Goal: Task Accomplishment & Management: Manage account settings

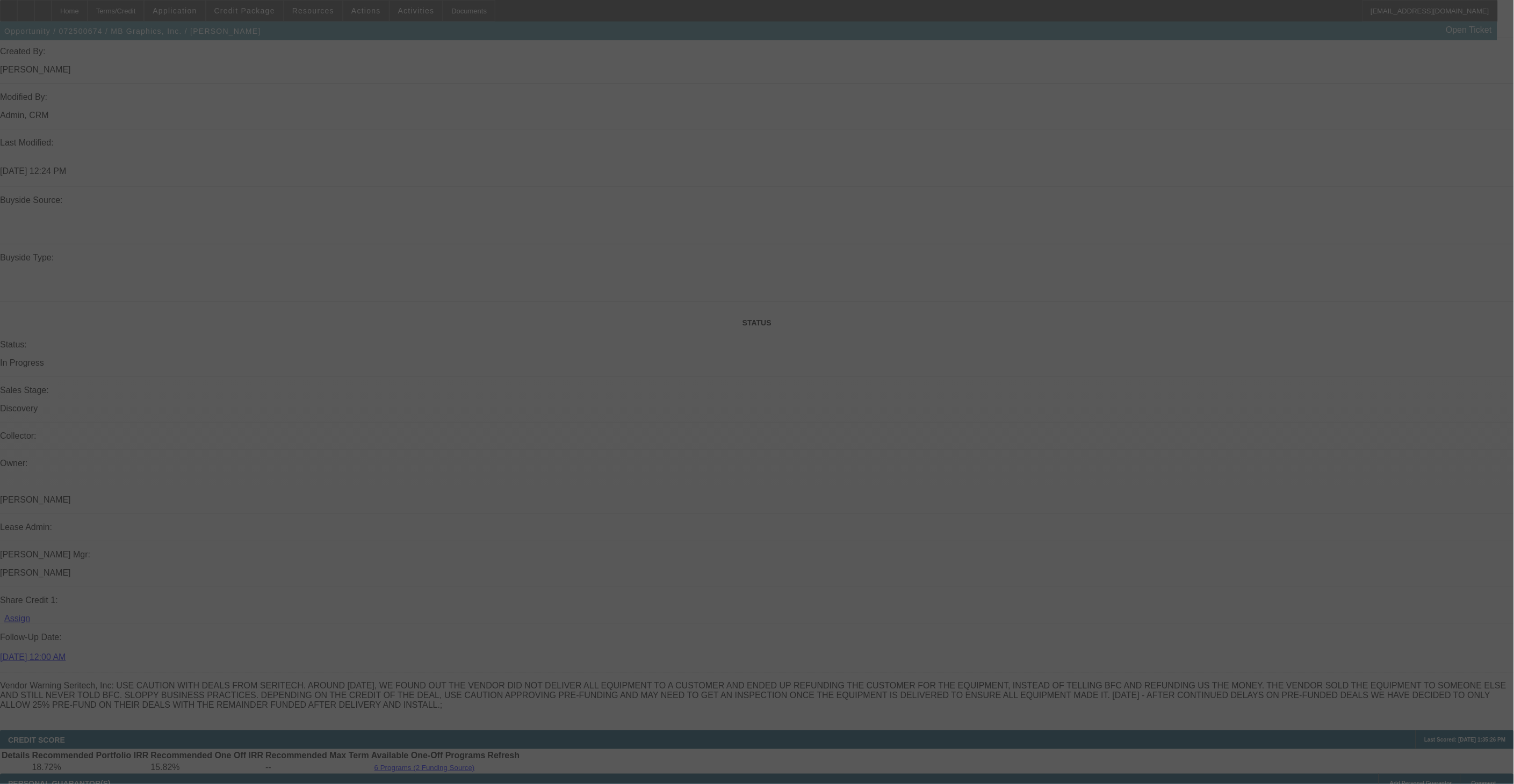
scroll to position [972, 0]
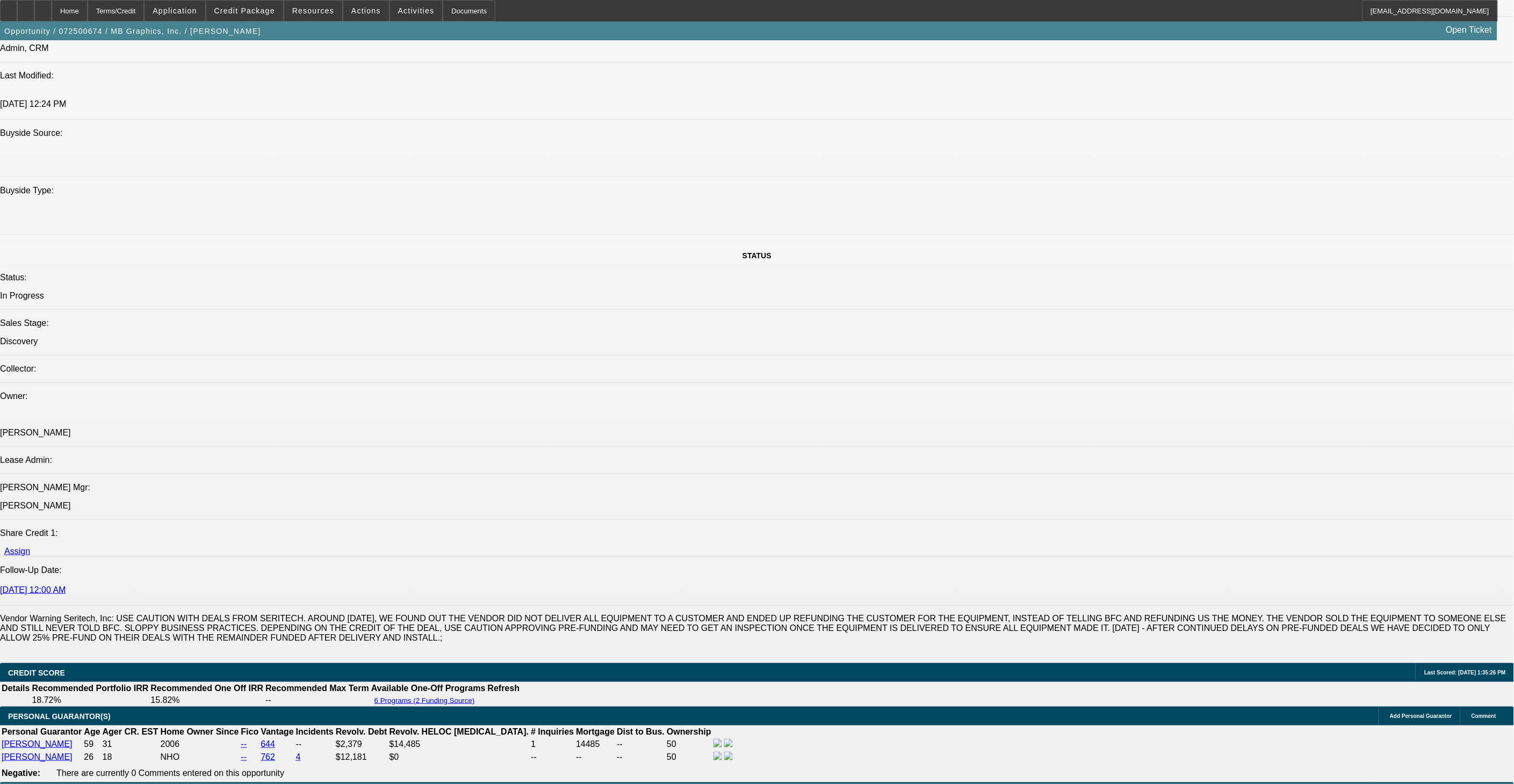
select select "0.1"
select select "0"
select select "0.1"
select select "0"
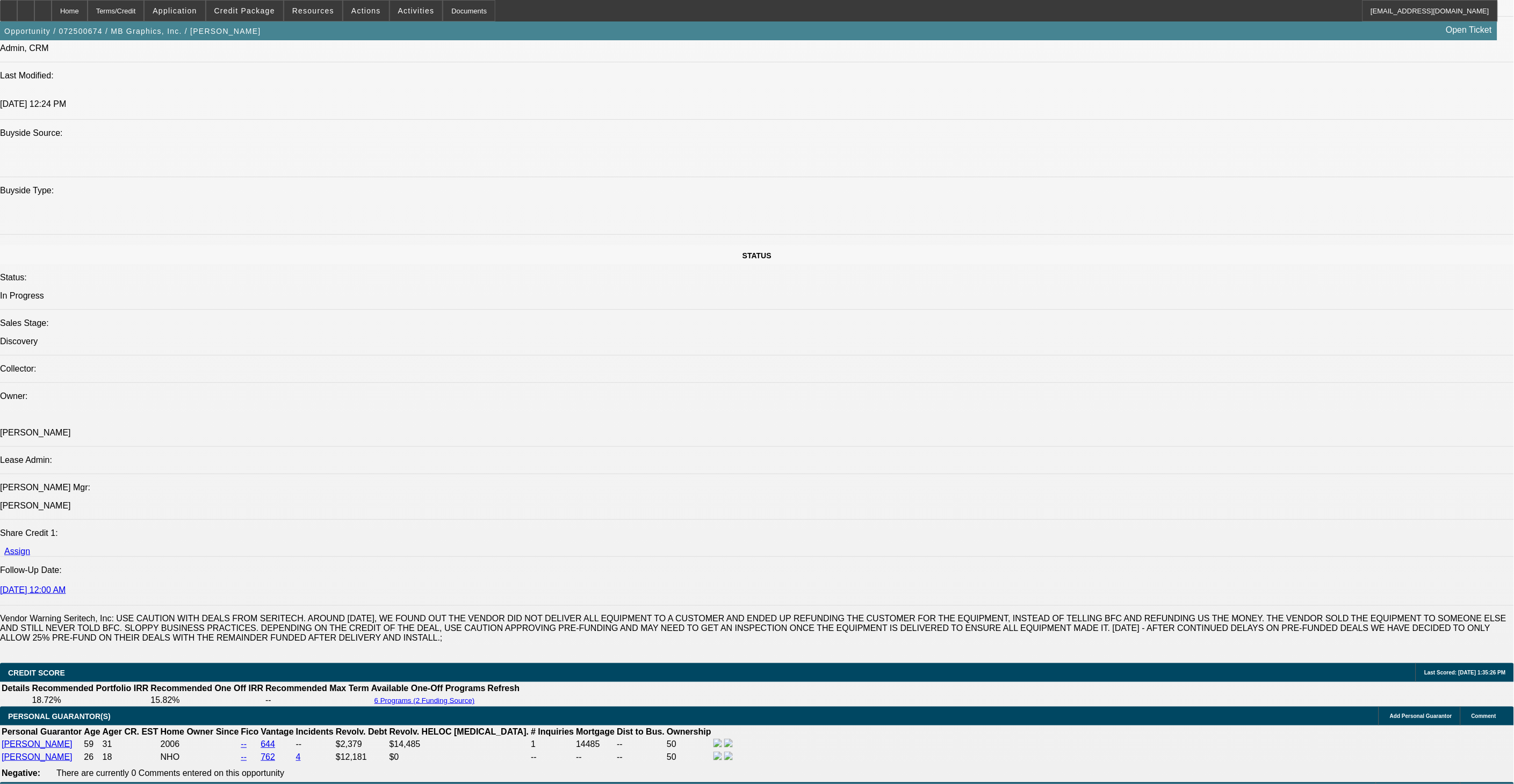
select select "0.1"
select select "0"
select select "0.1"
select select "0"
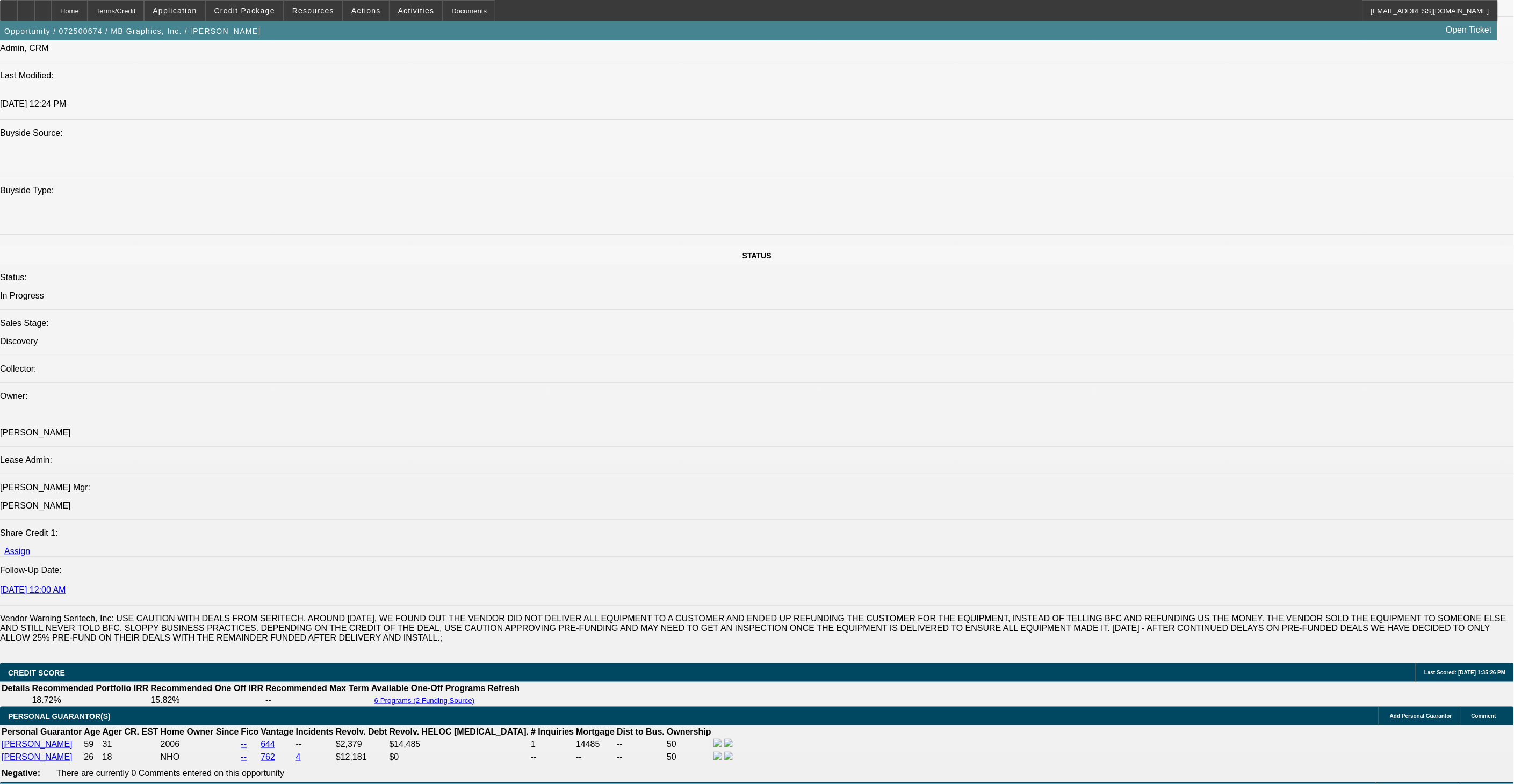
select select "0"
select select "0.1"
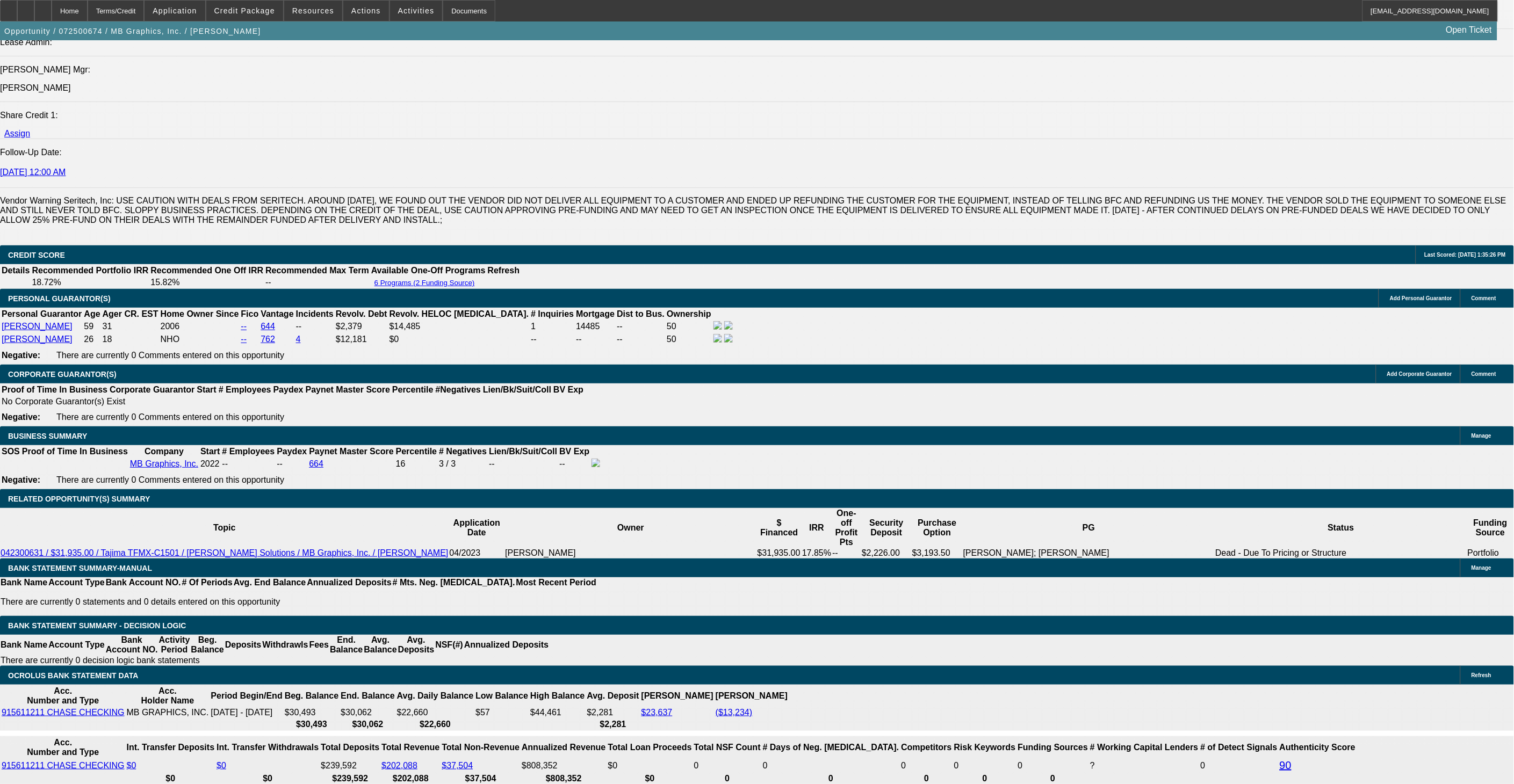
select select "1"
select select "5"
select select "1"
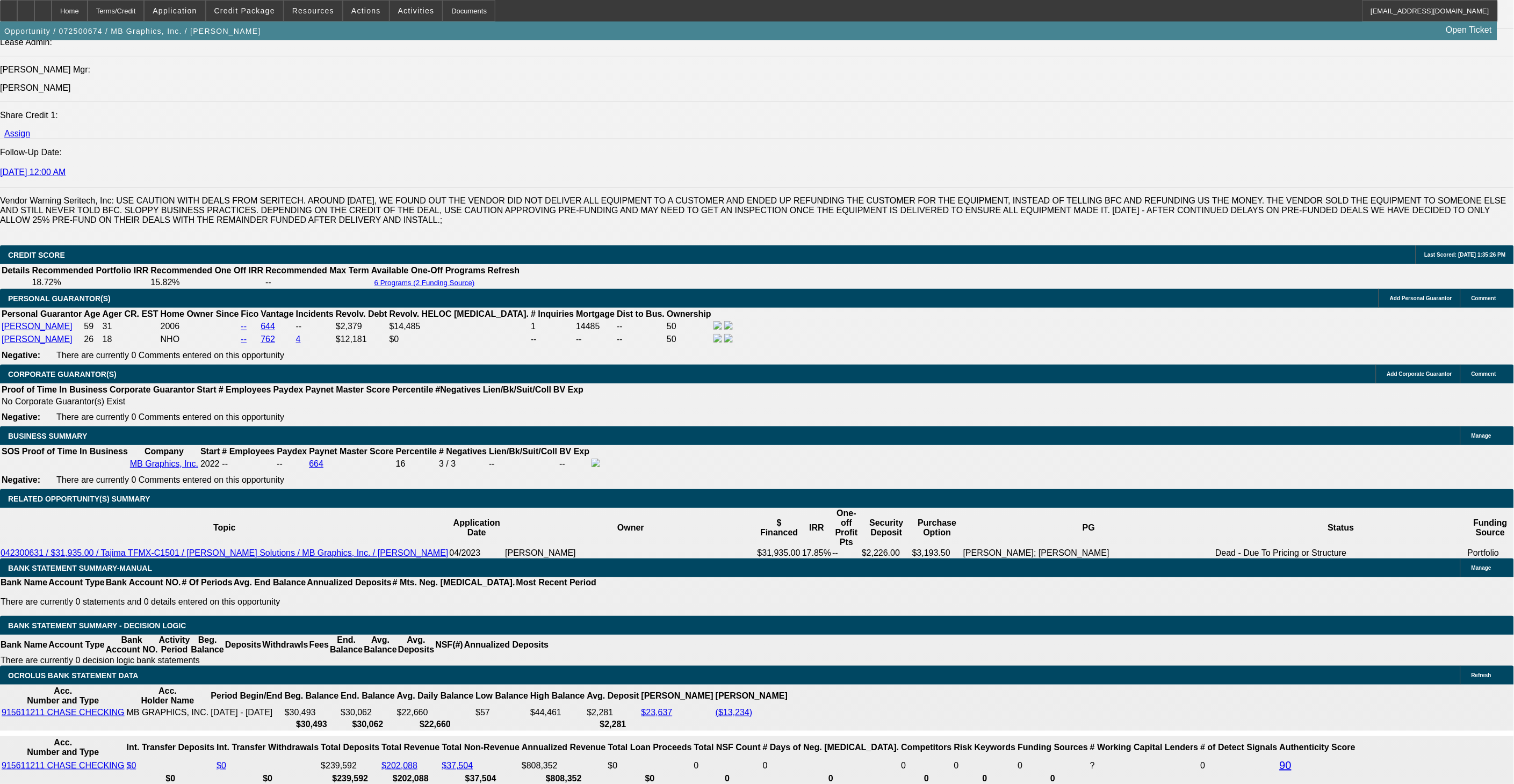
select select "5"
select select "1"
select select "5"
select select "1"
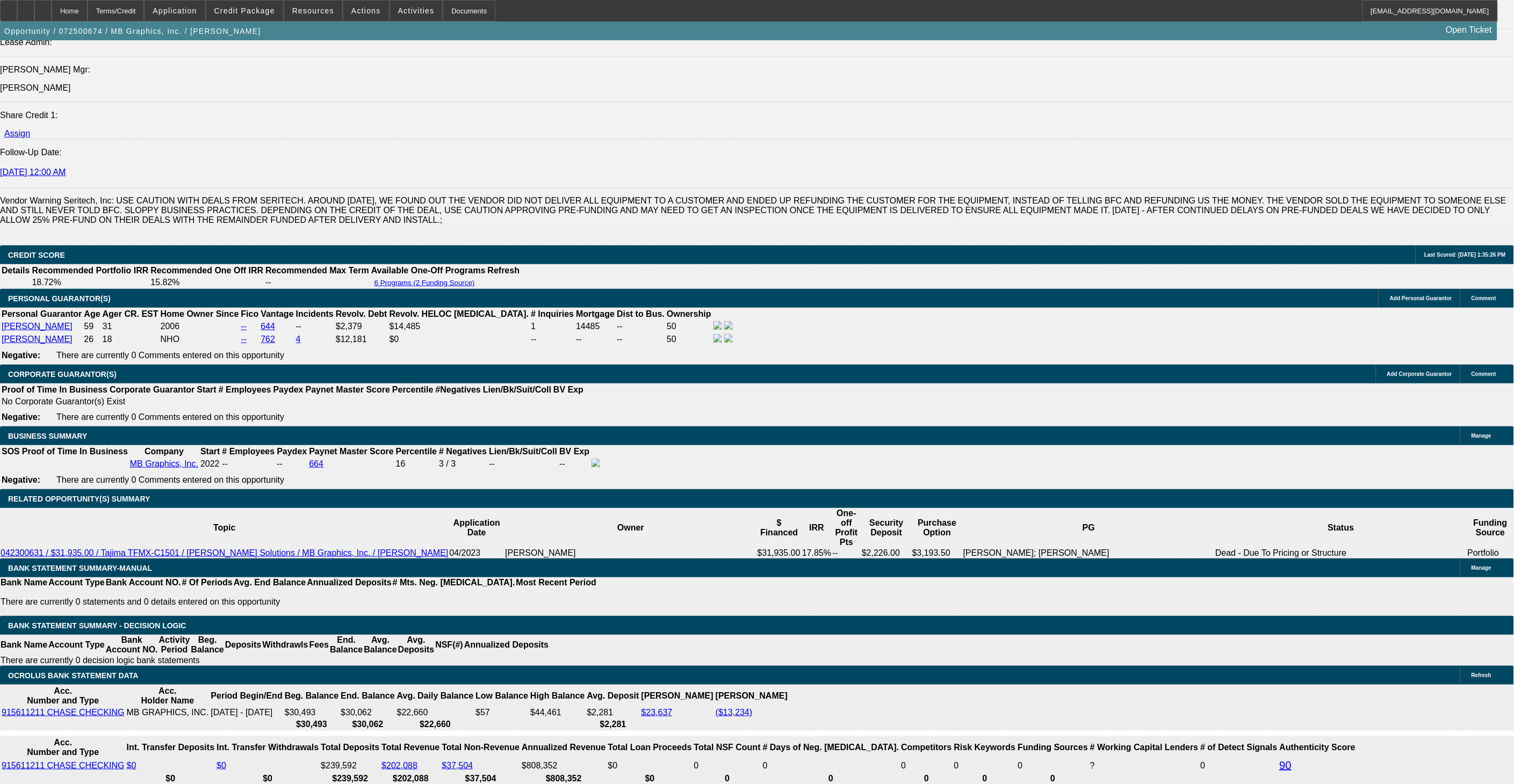
select select "1"
select select "5"
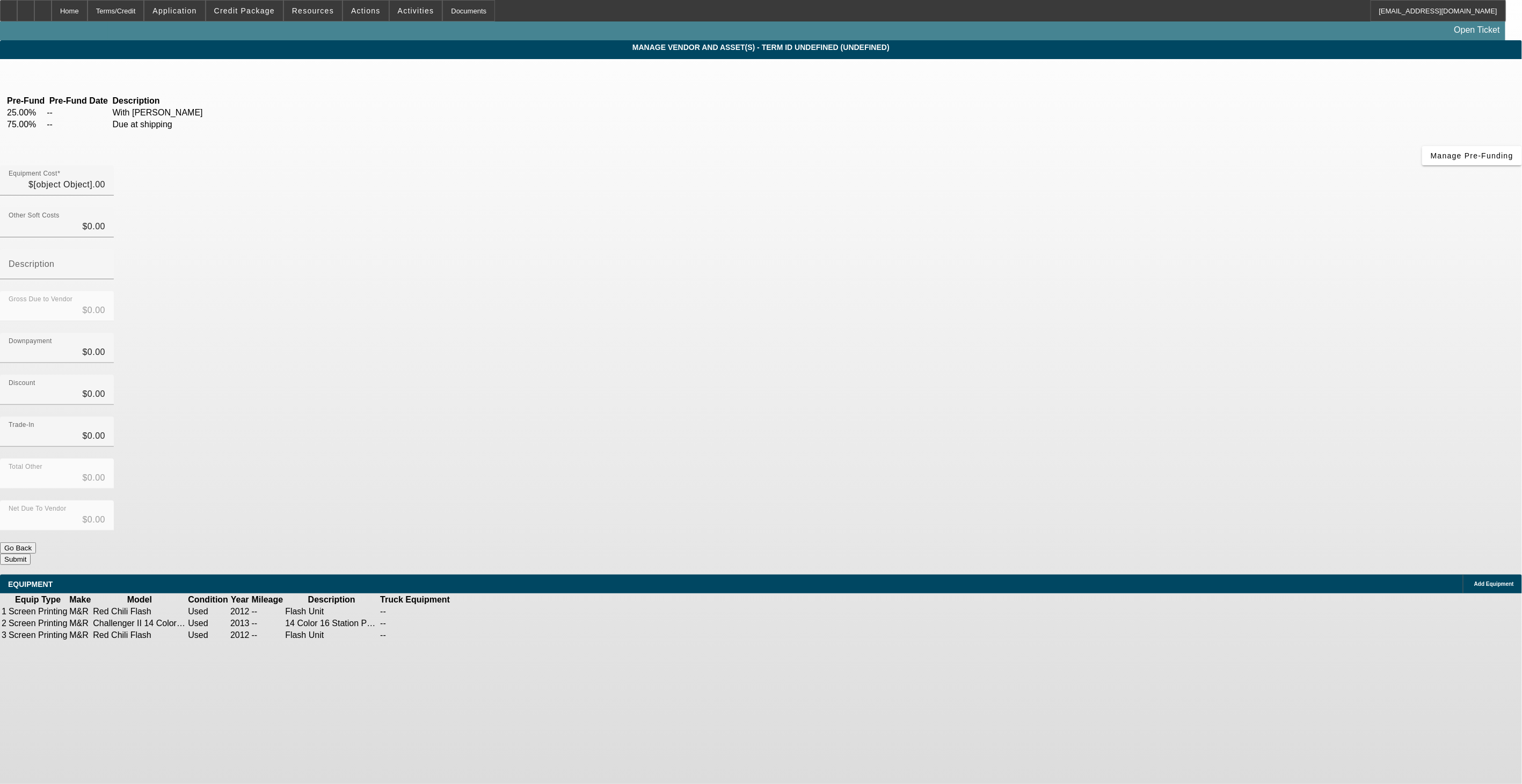
type input "$74,700.00"
type input "$4,700.00"
type input "Freight"
type input "$79,400.00"
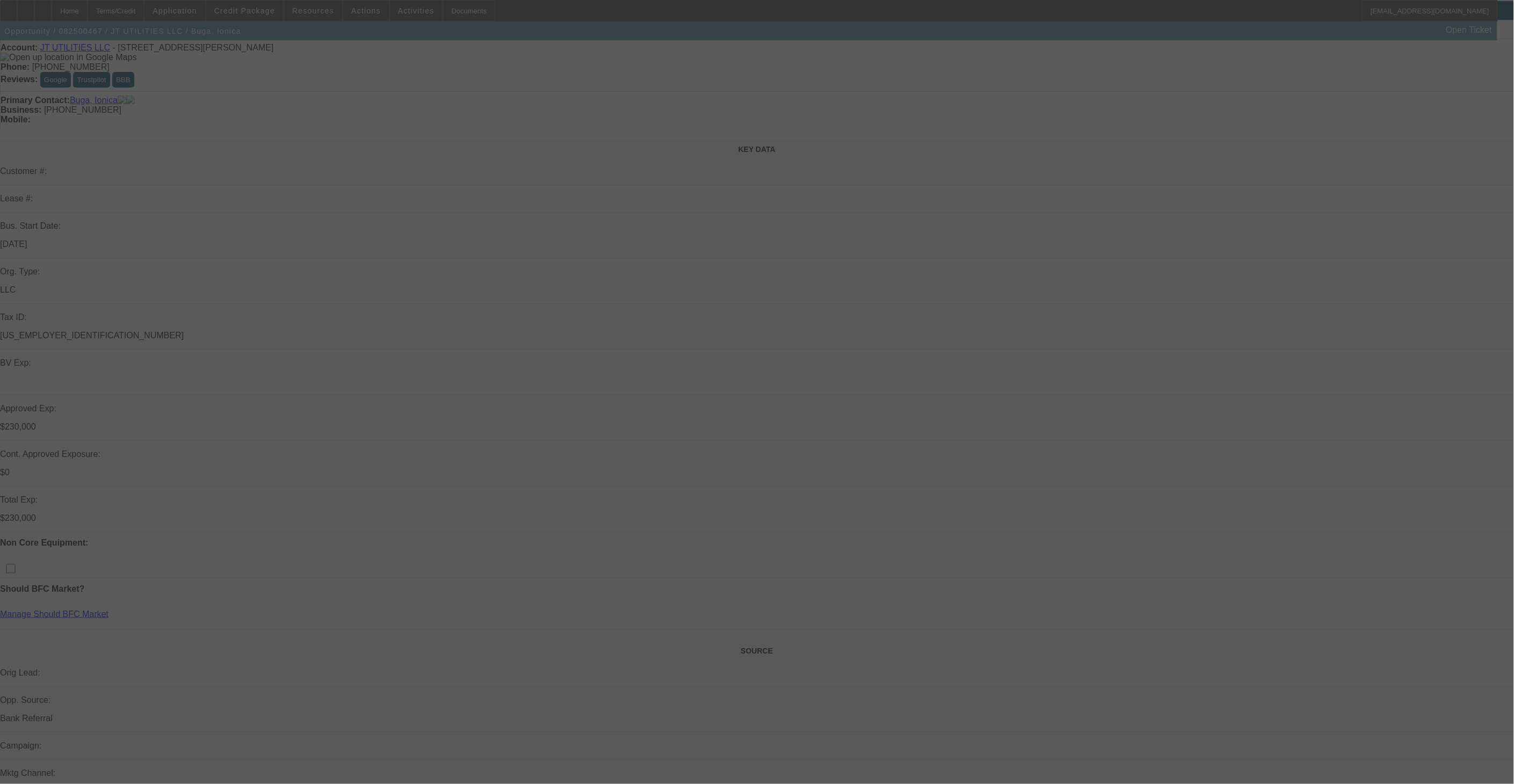
scroll to position [70, 0]
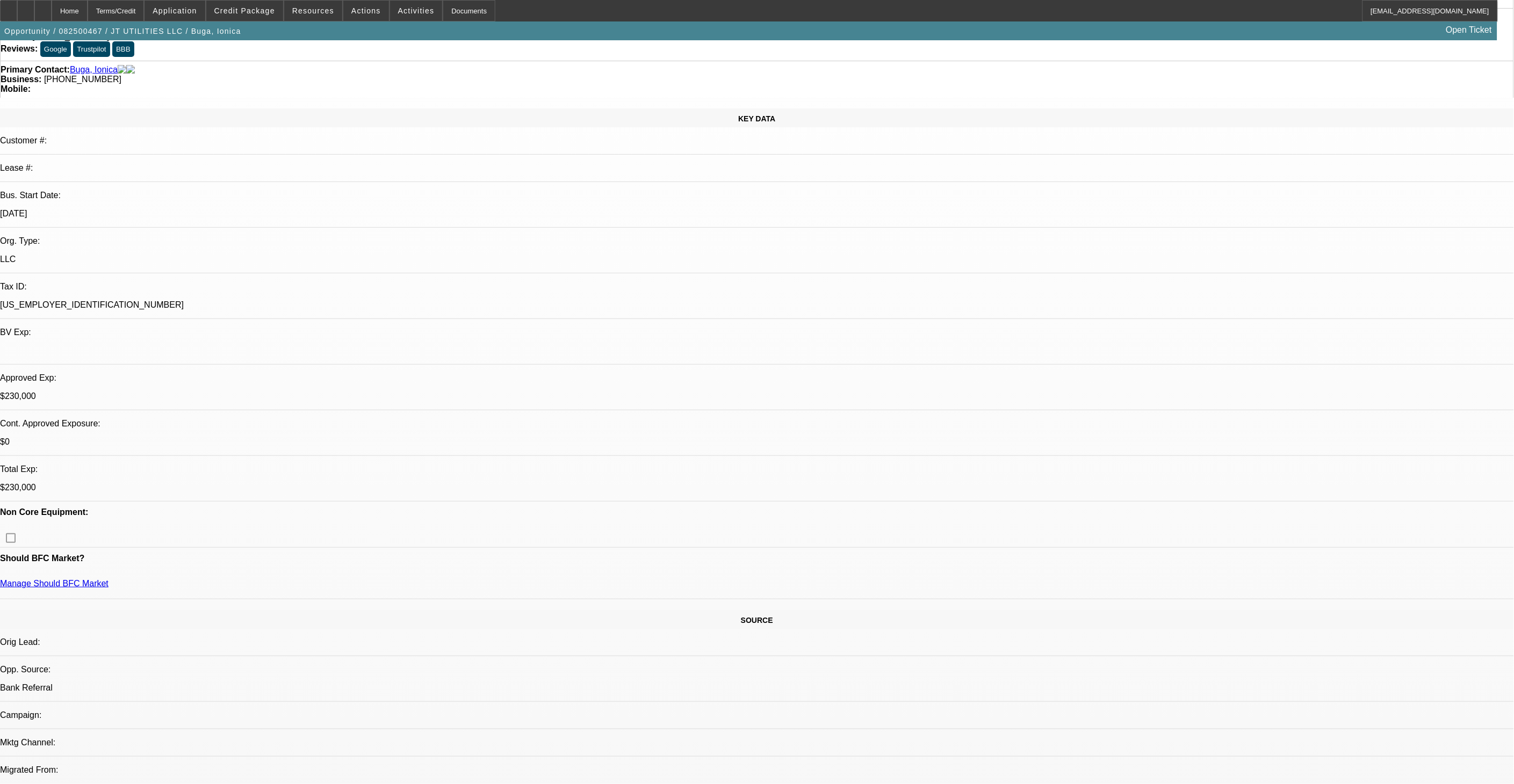
select select "0"
select select "2"
select select "0"
select select "2"
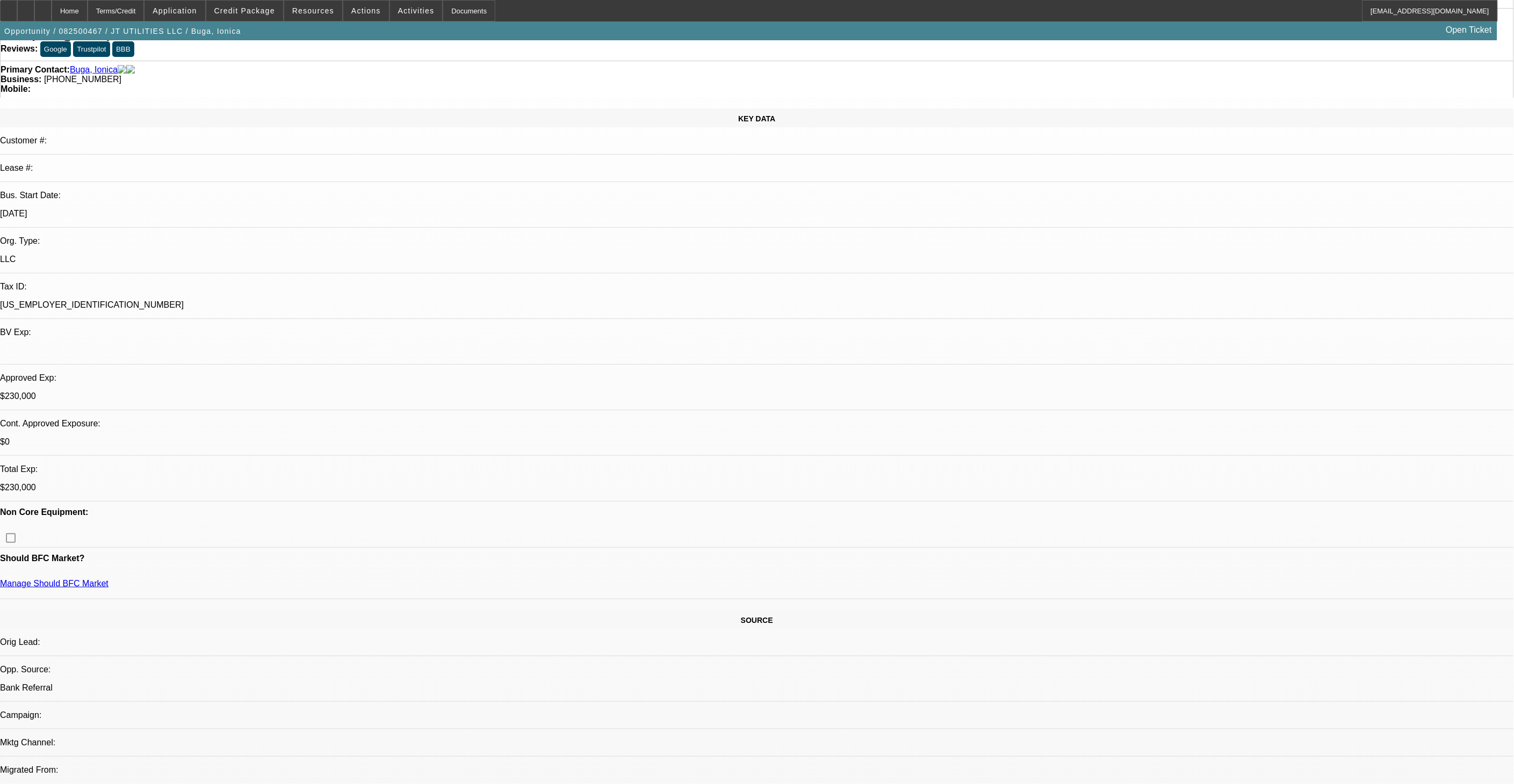
select select "0"
select select "2"
select select "0"
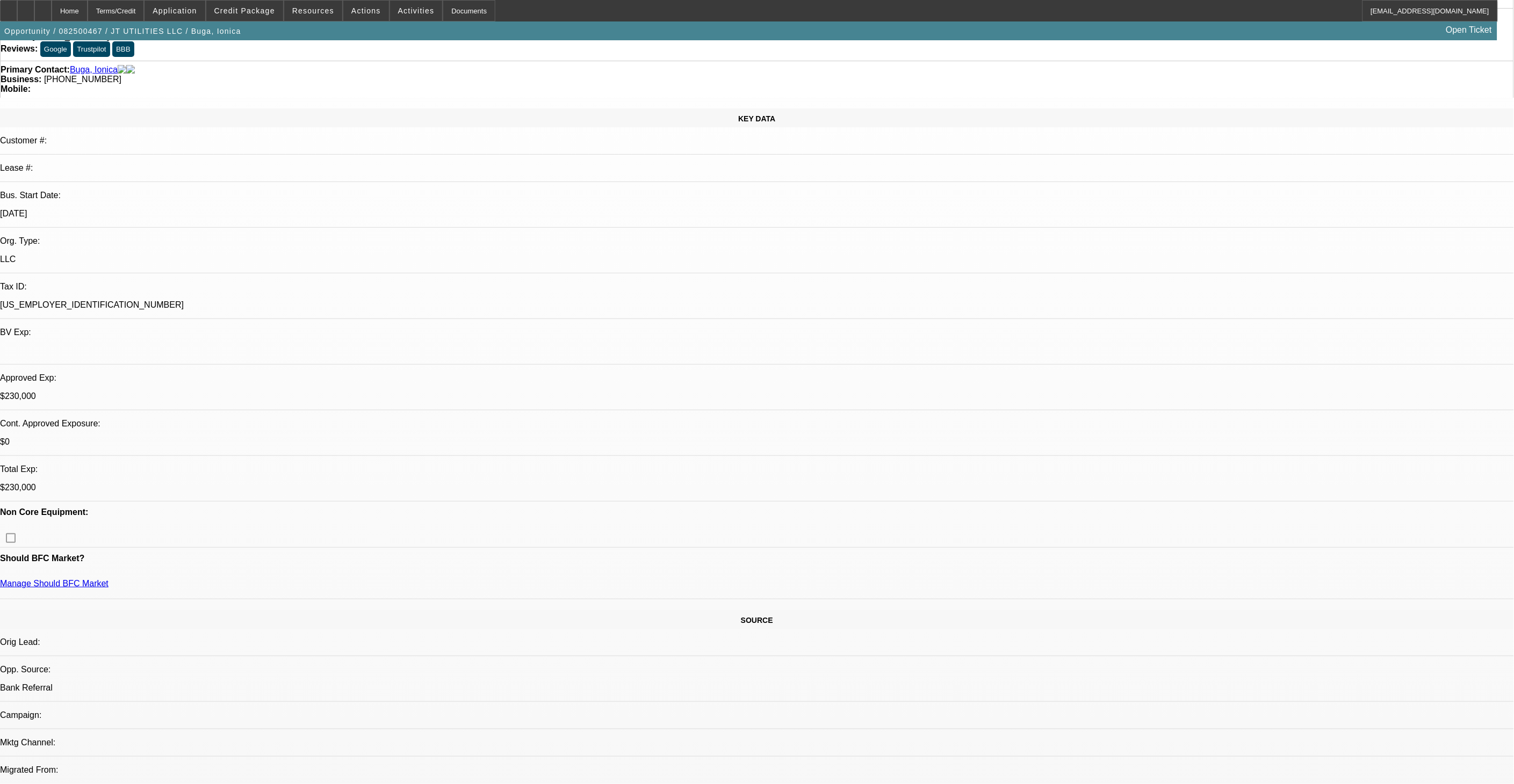
select select "2"
select select "0"
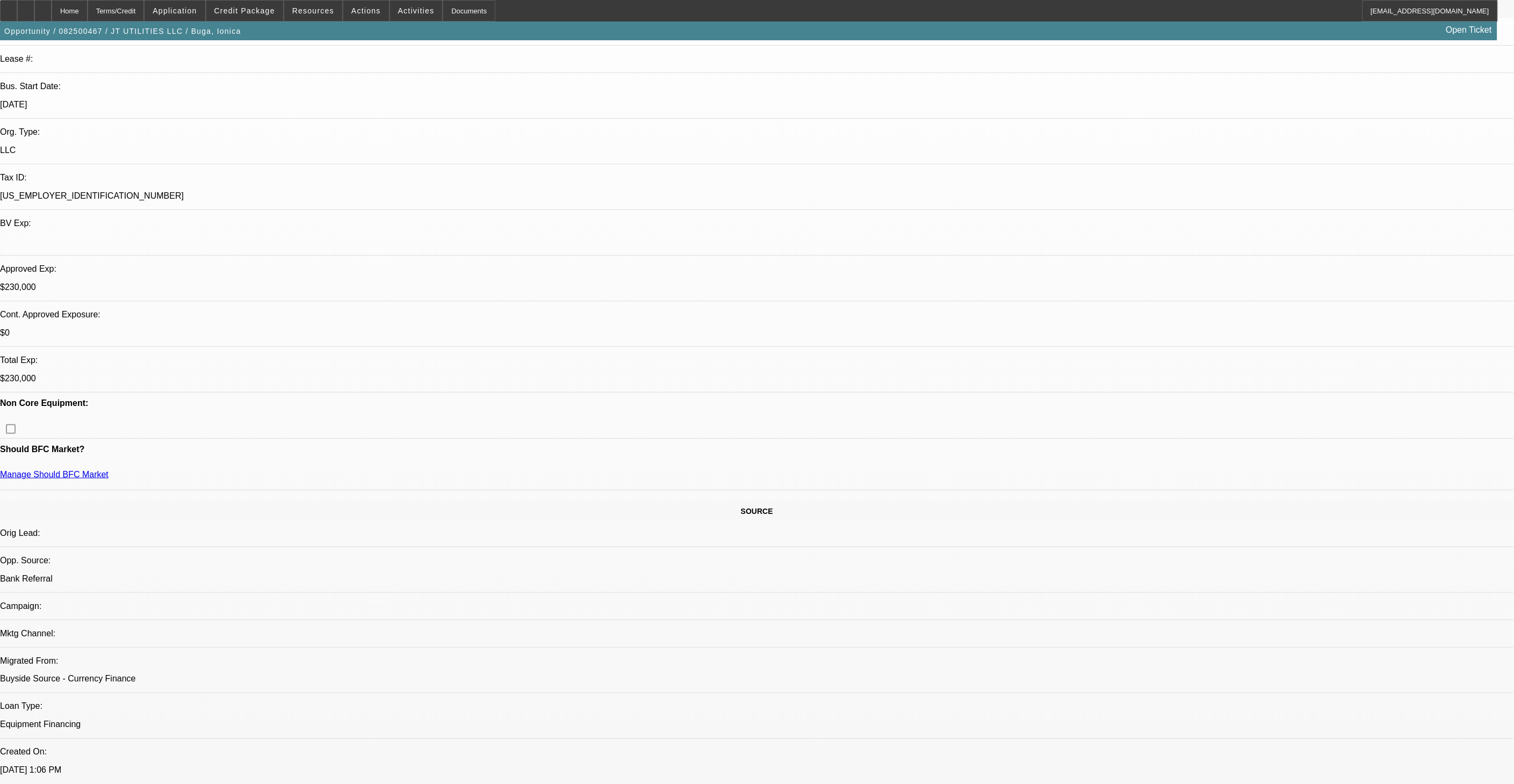
select select "1"
select select "2"
select select "6"
select select "1"
select select "2"
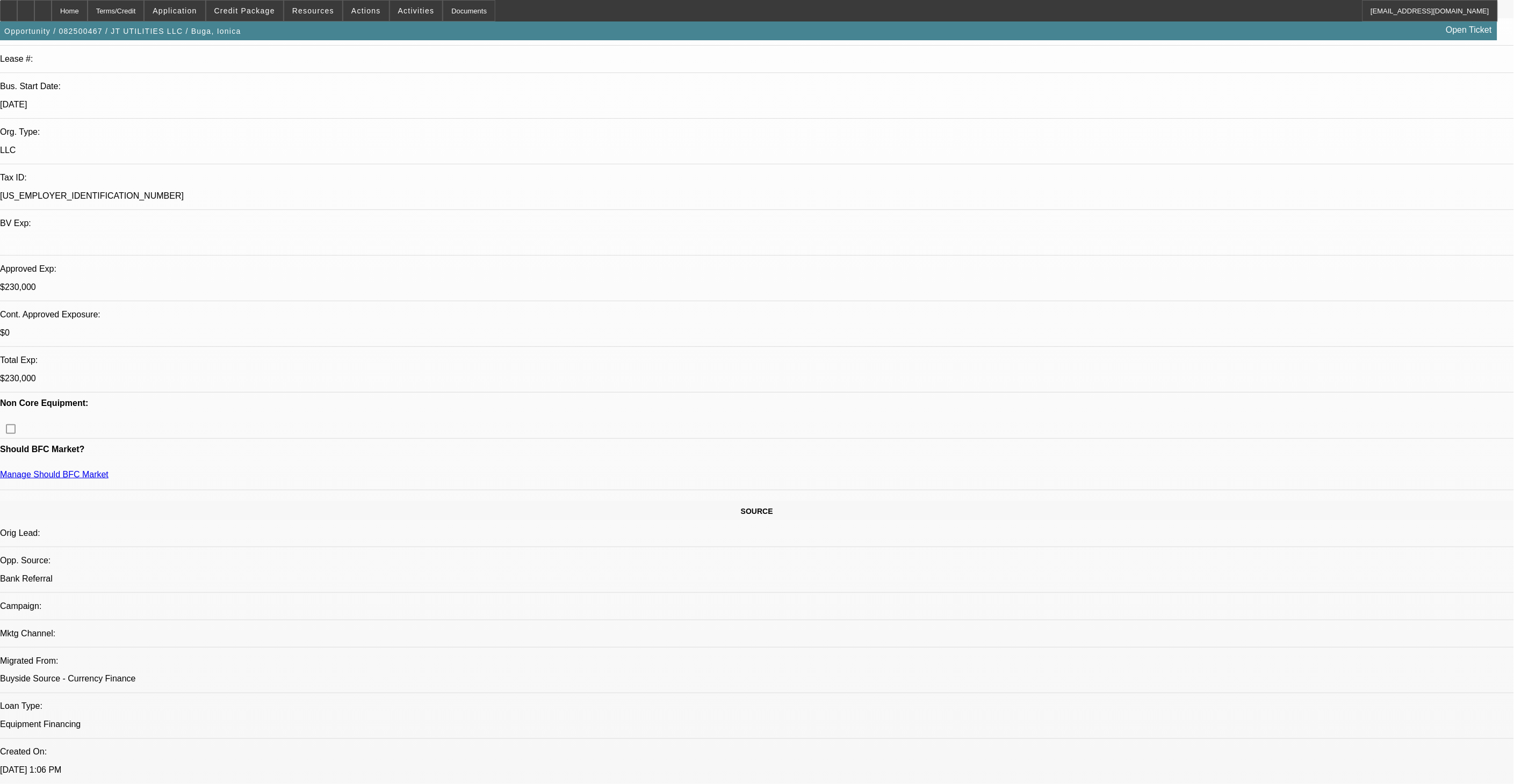
select select "6"
select select "1"
select select "2"
select select "6"
select select "1"
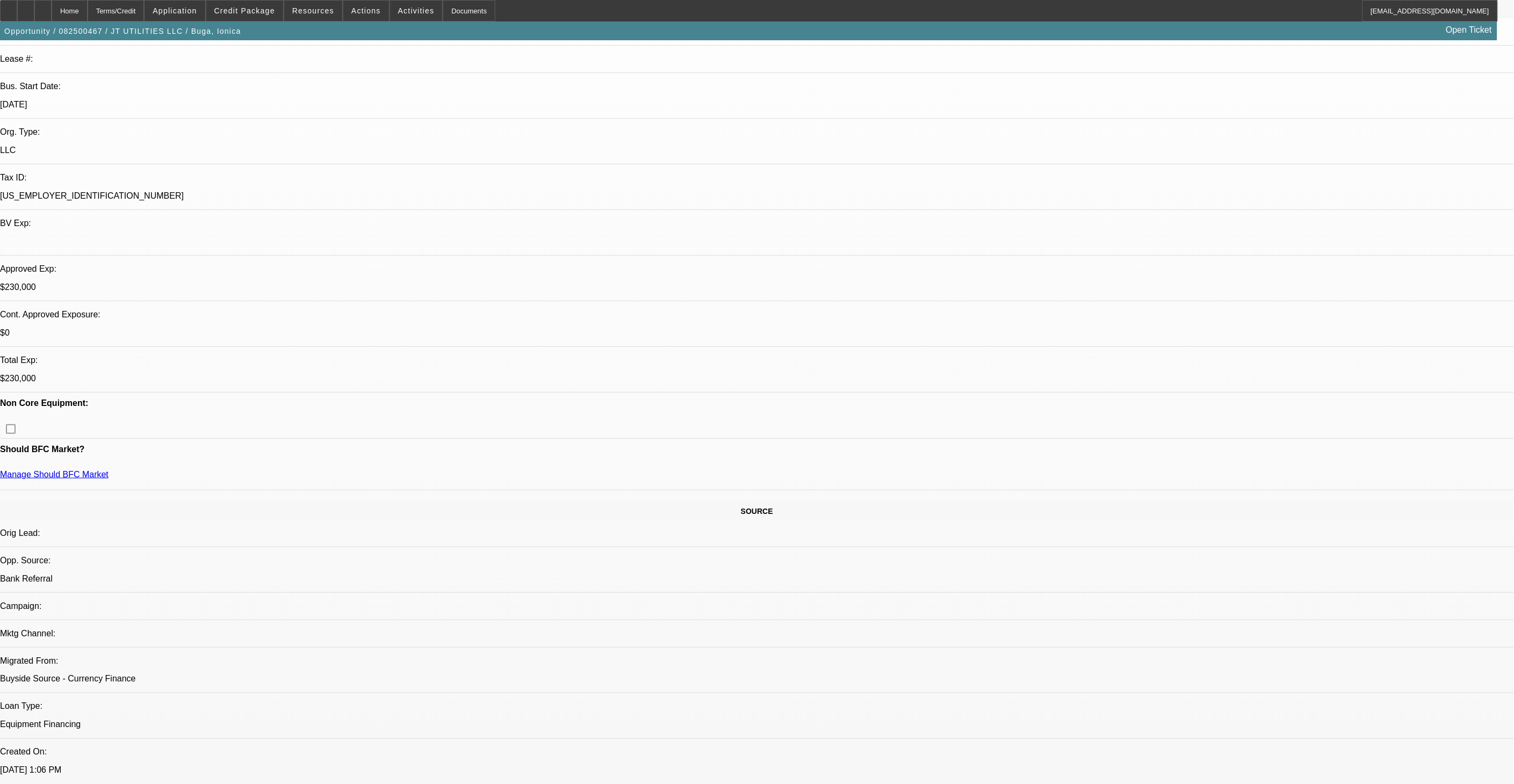
select select "2"
select select "6"
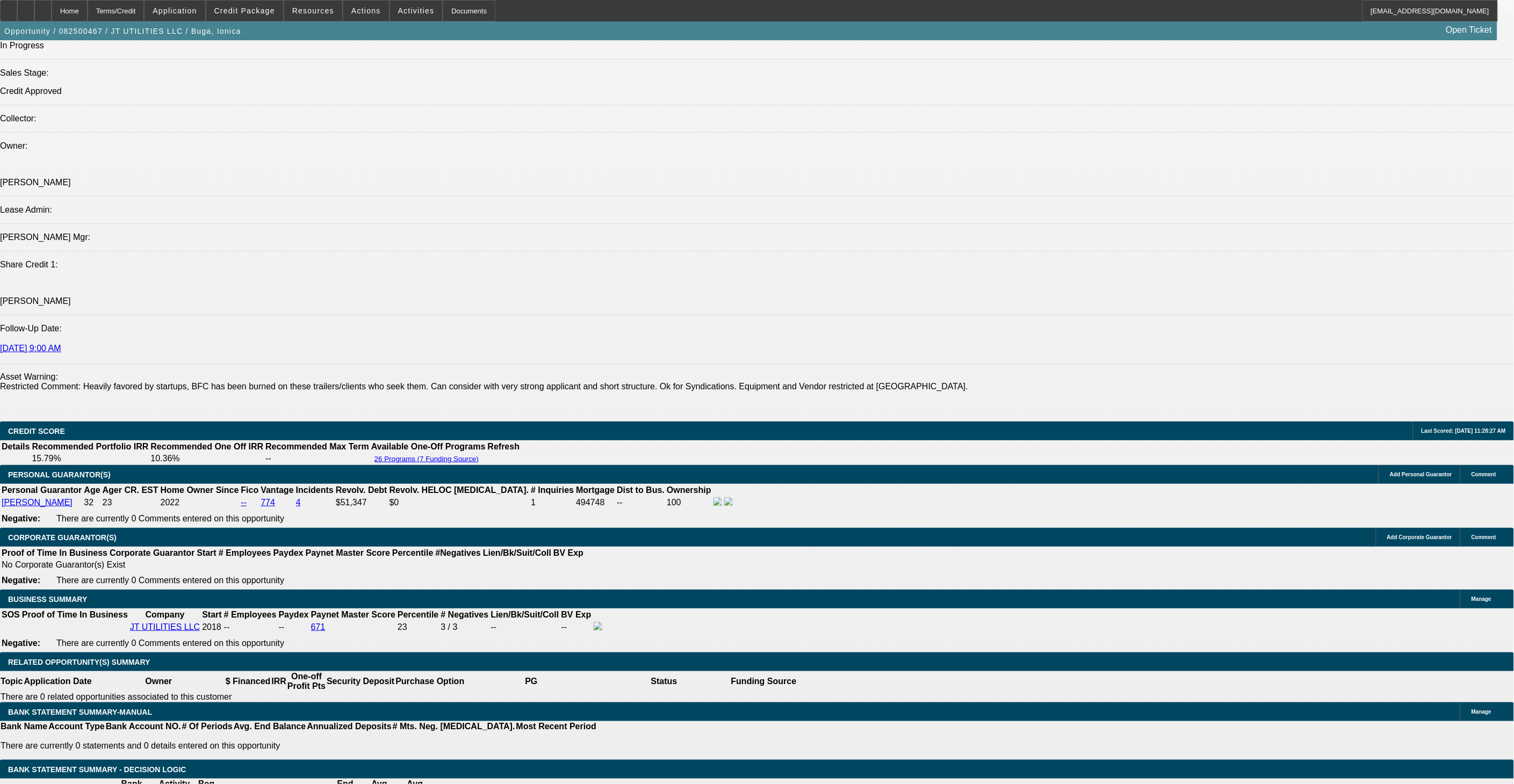
scroll to position [1253, 0]
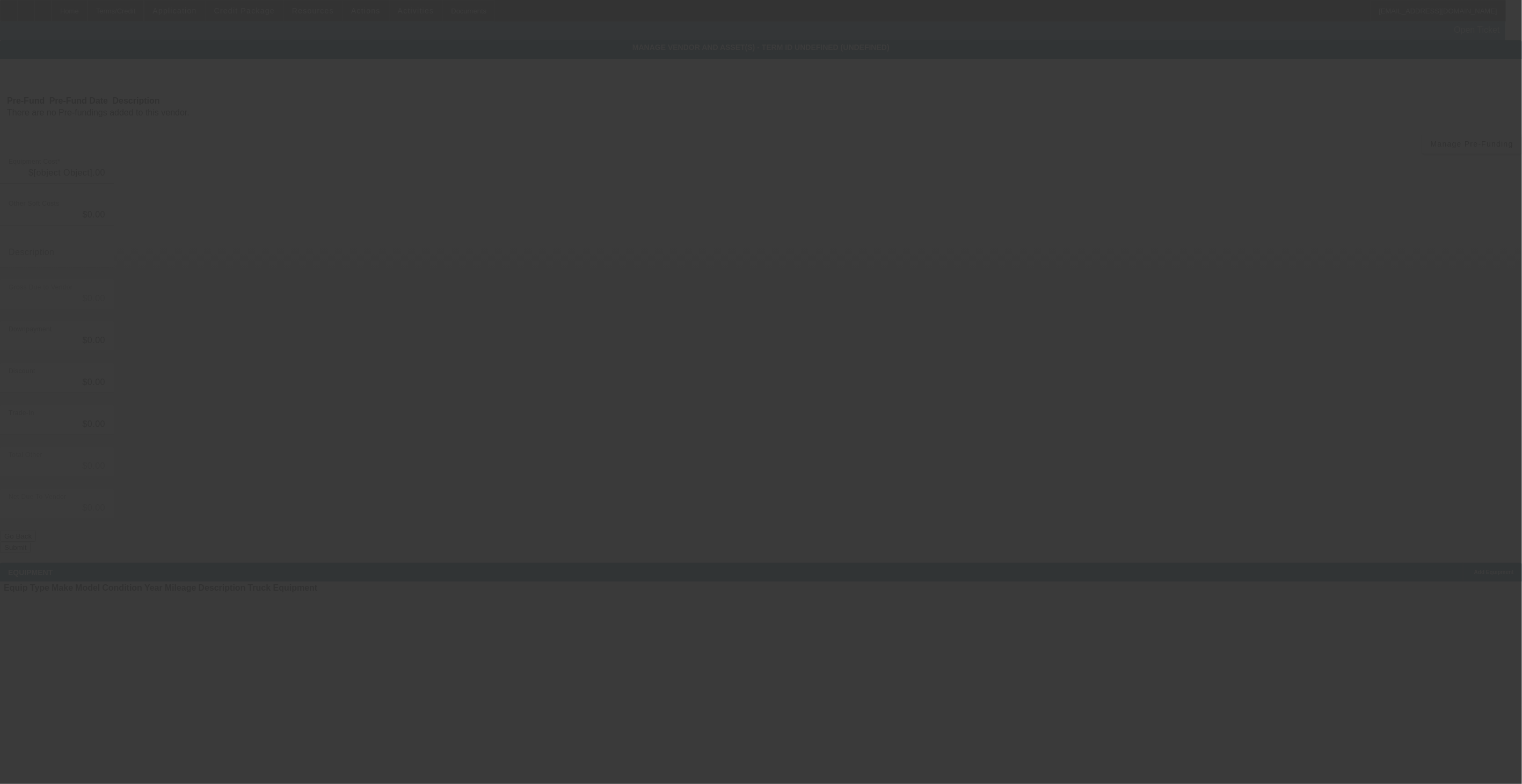
type input "$139,000.00"
type input "$5,365.50"
type input "Shipping"
type input "$144,365.50"
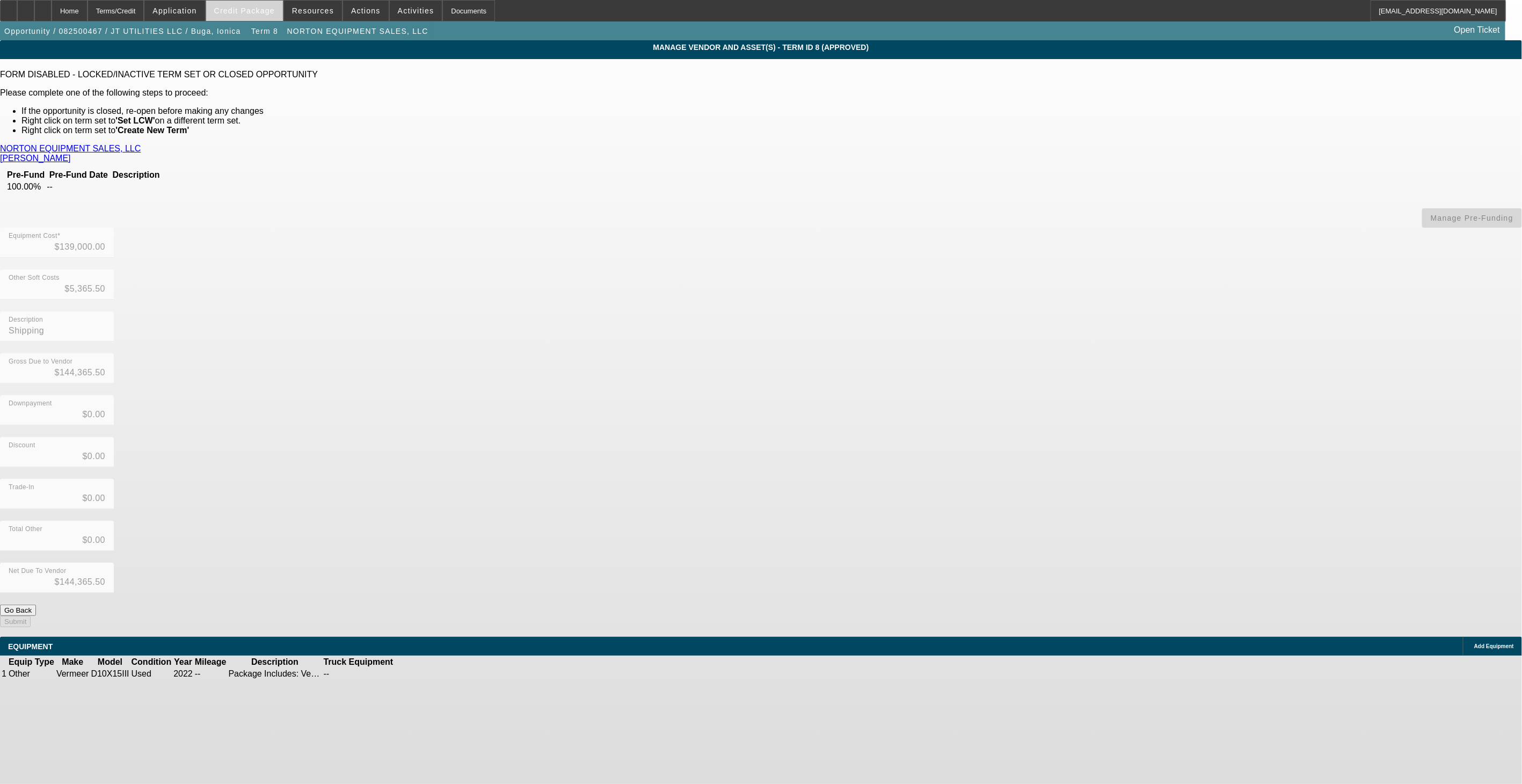
click at [275, 15] on span at bounding box center [245, 11] width 77 height 26
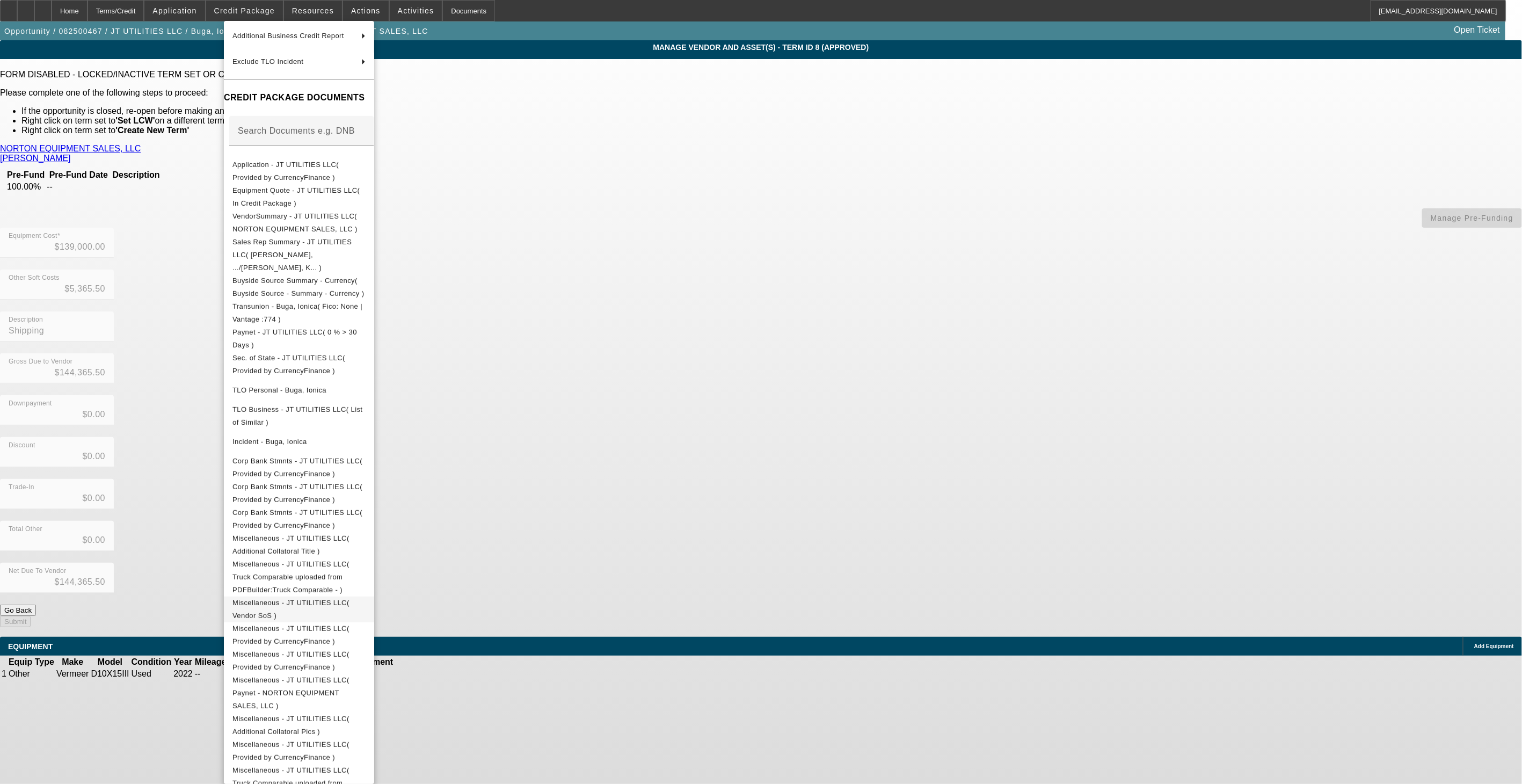
scroll to position [195, 0]
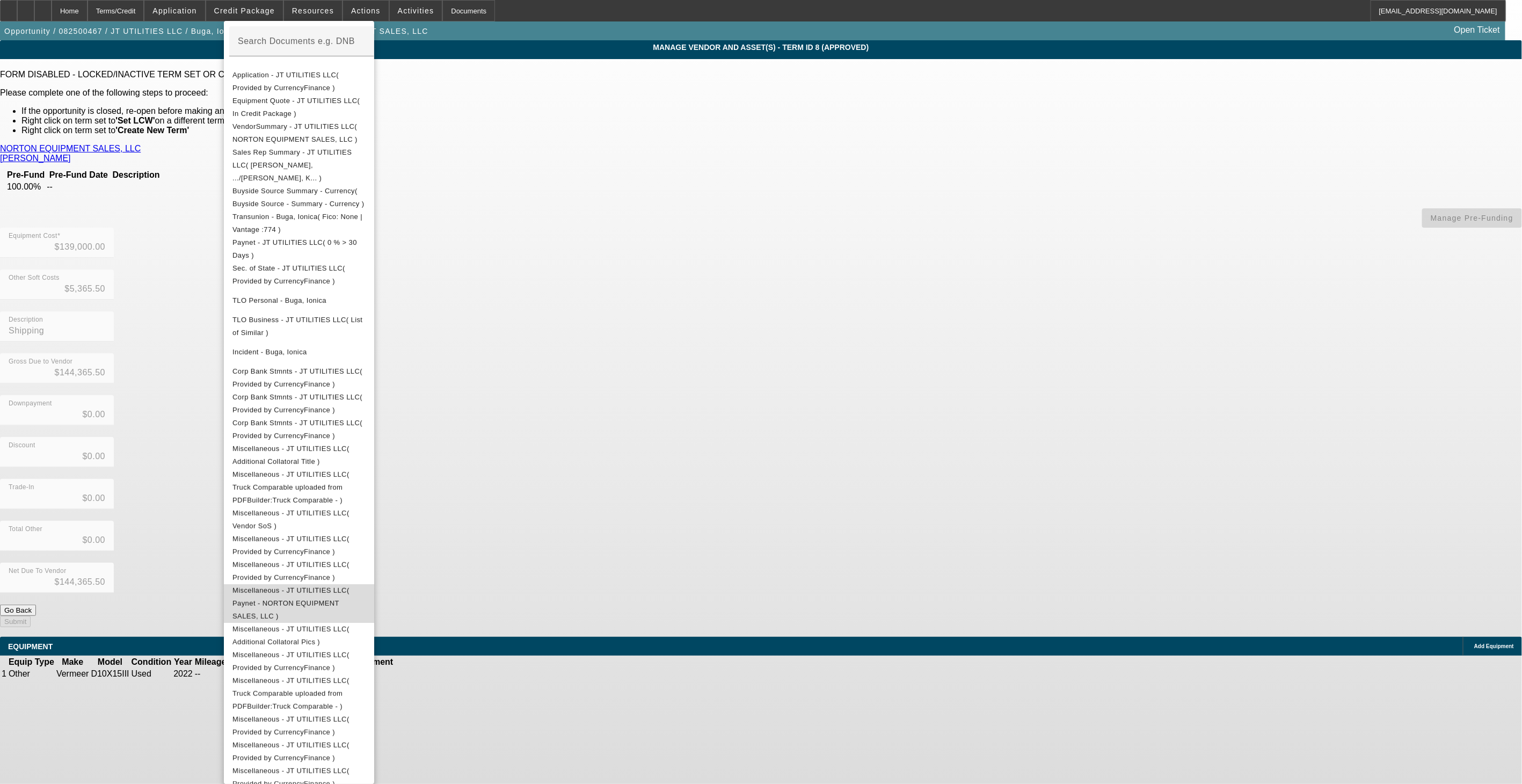
click at [366, 584] on span "Miscellaneous - JT UTILITIES LLC( Paynet - NORTON EQUIPMENT SALES, LLC )" at bounding box center [298, 603] width 133 height 38
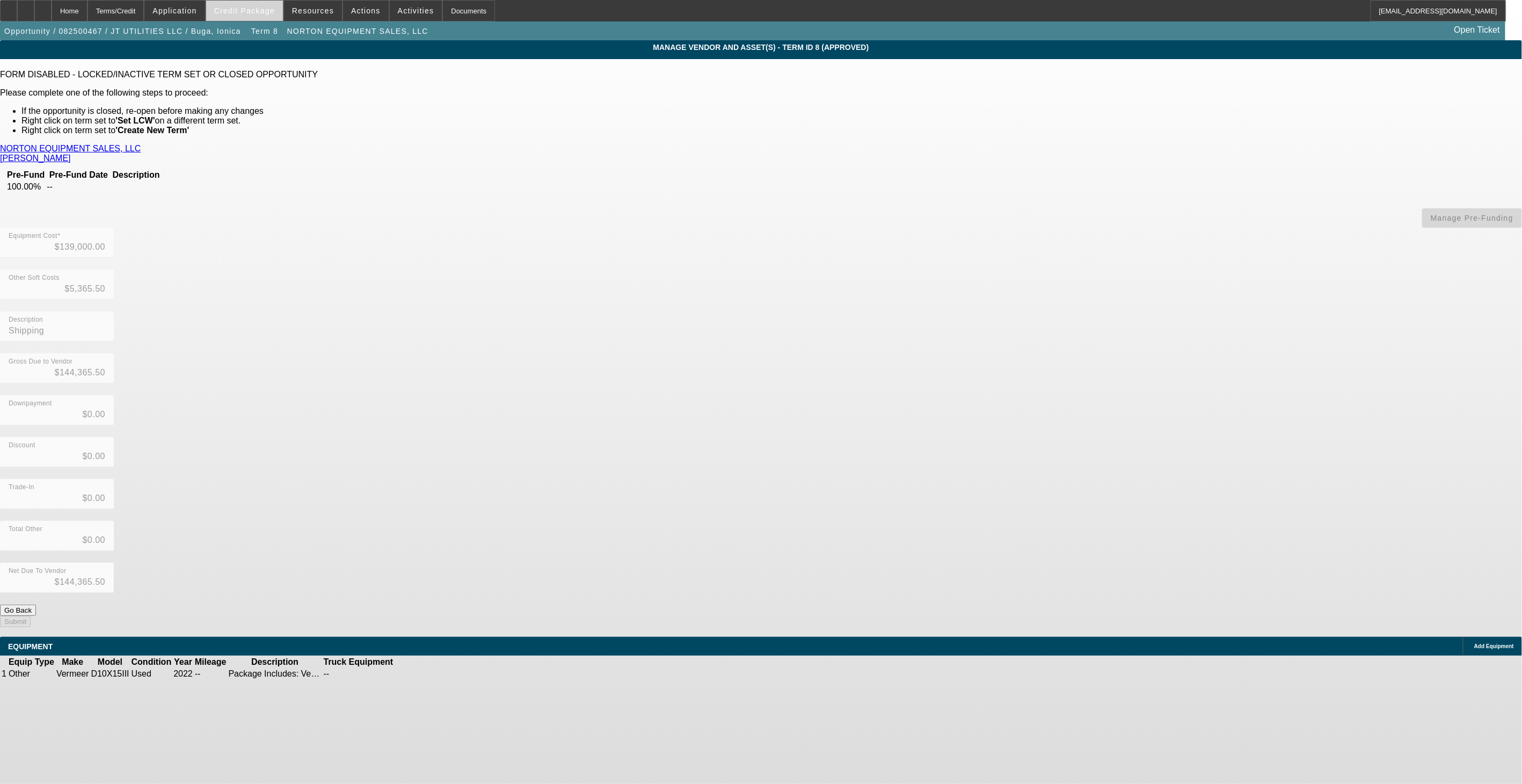
click at [258, 11] on span "Credit Package" at bounding box center [245, 11] width 61 height 9
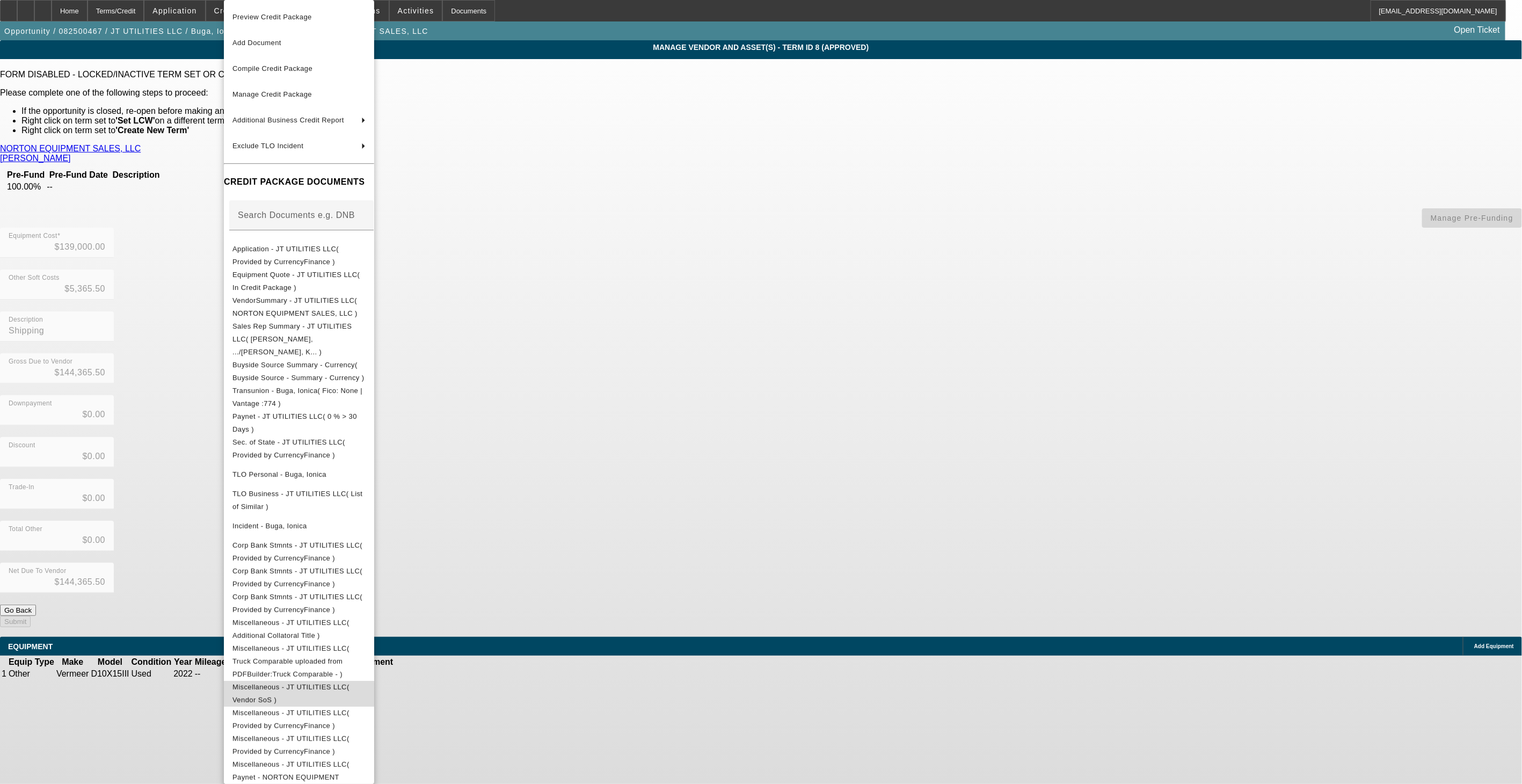
click at [374, 681] on button "Miscellaneous - JT UTILITIES LLC( Vendor SoS )" at bounding box center [299, 694] width 150 height 26
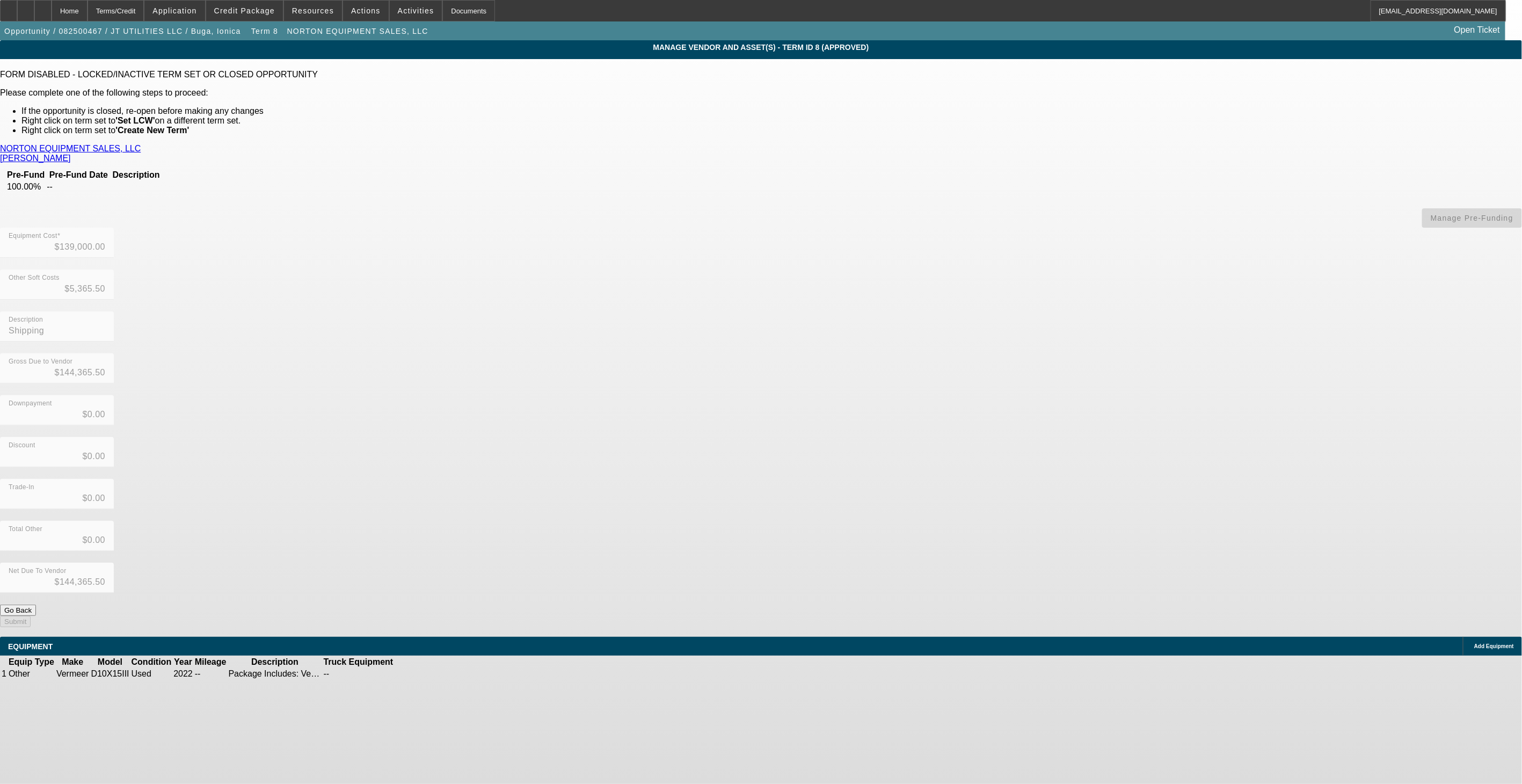
click at [141, 145] on link "NORTON EQUIPMENT SALES, LLC" at bounding box center [70, 149] width 141 height 9
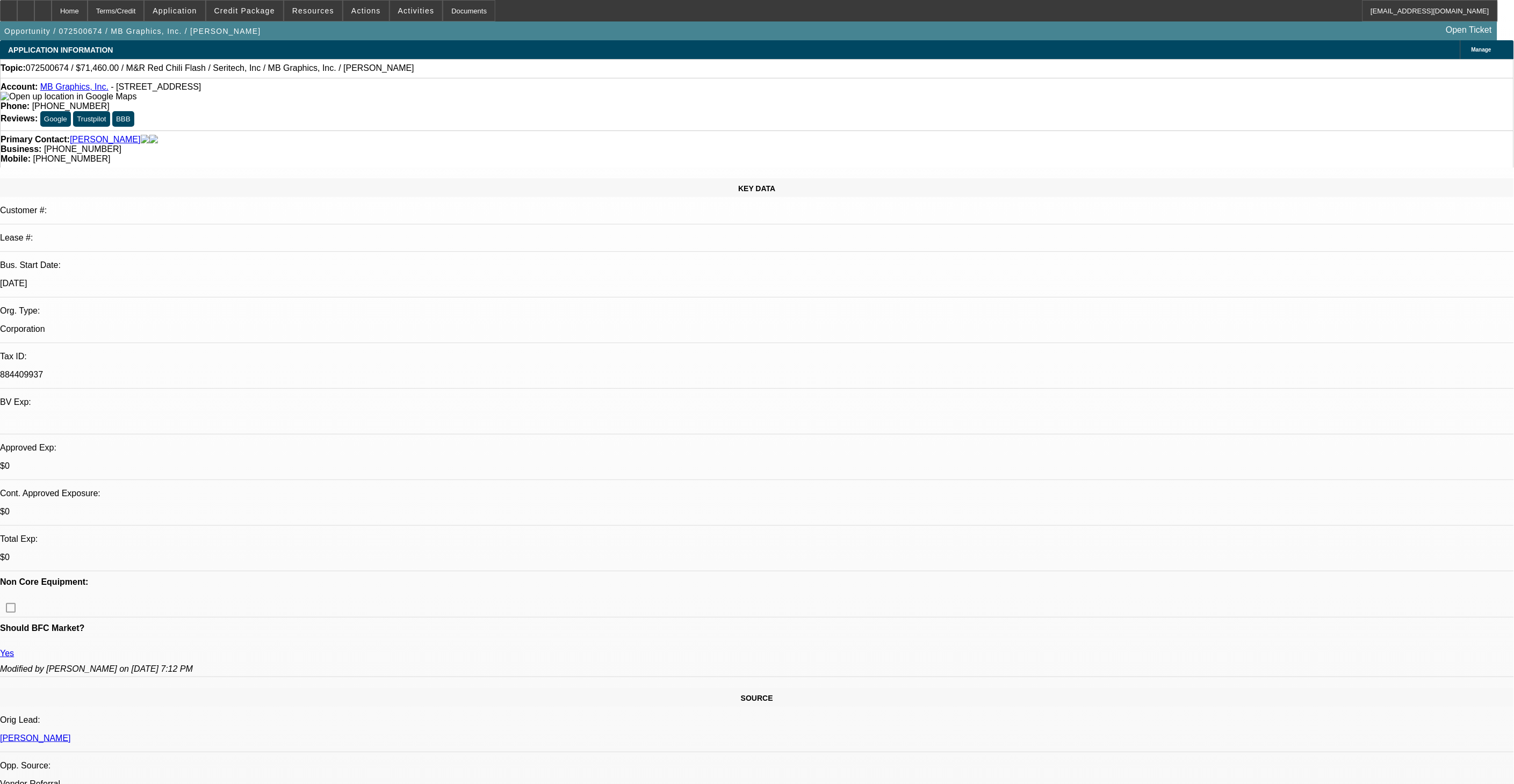
select select "0.1"
select select "0"
select select "0.1"
select select "0"
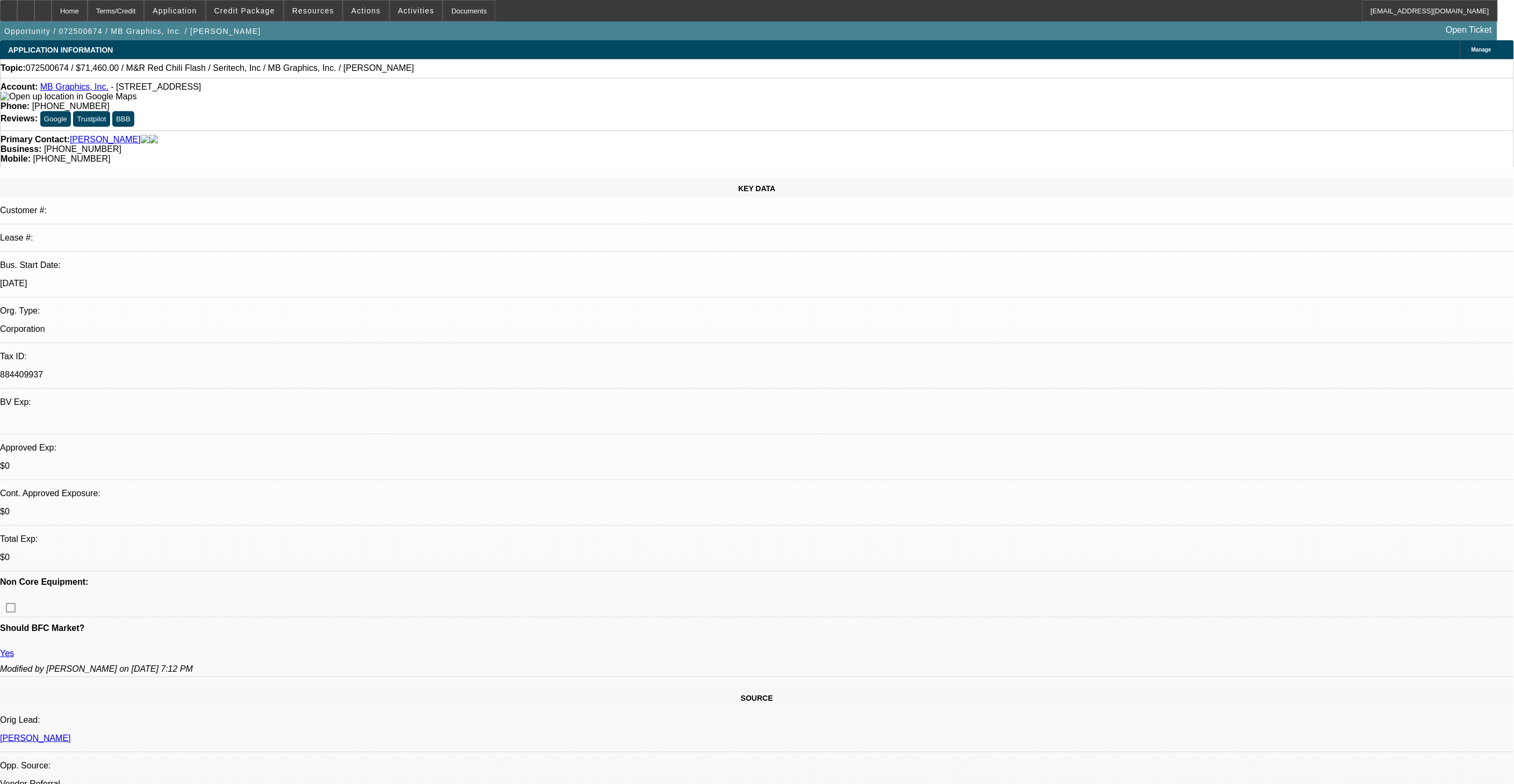
select select "0.1"
select select "0"
select select "0.1"
select select "0"
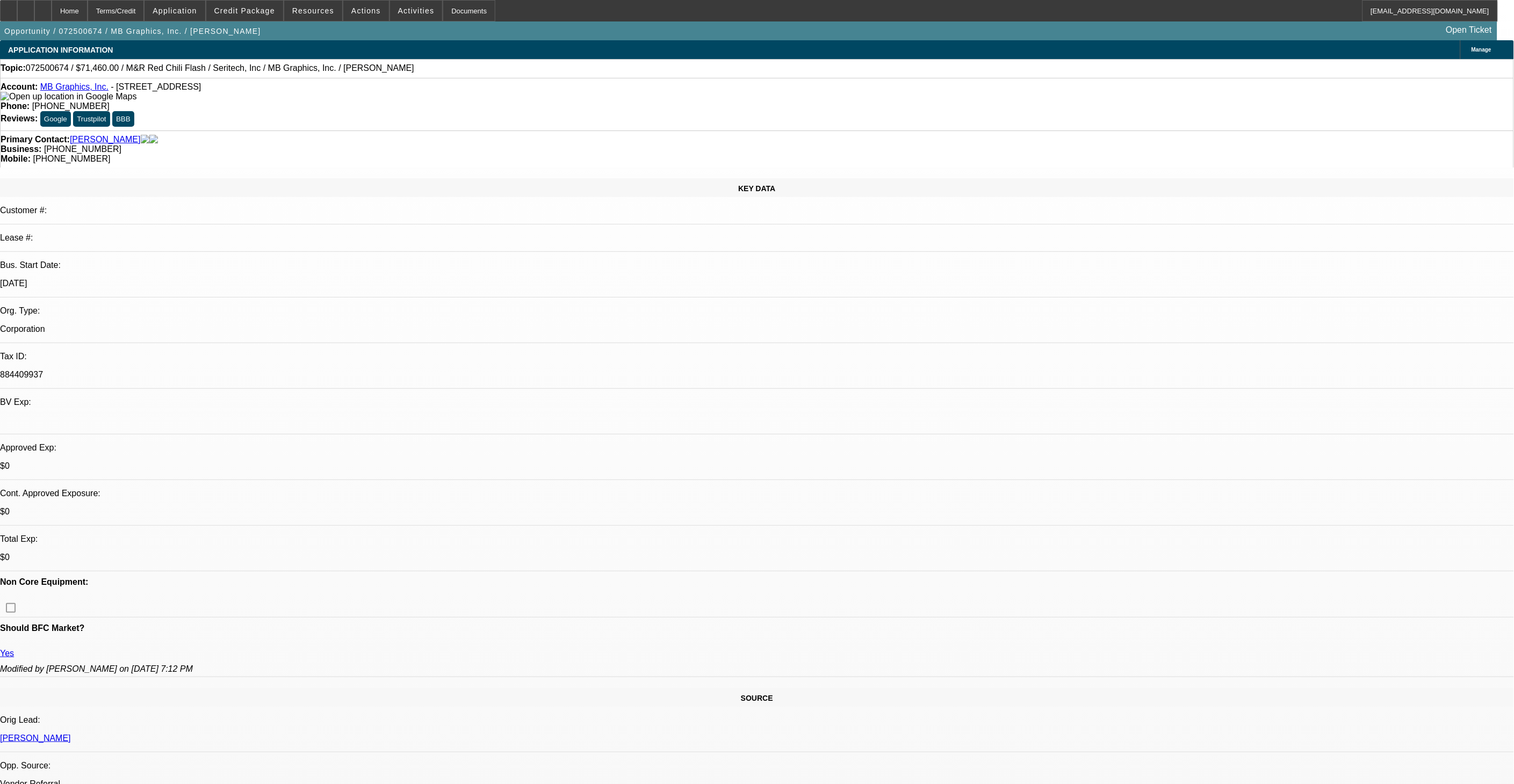
select select "0"
select select "0.1"
select select "1"
select select "5"
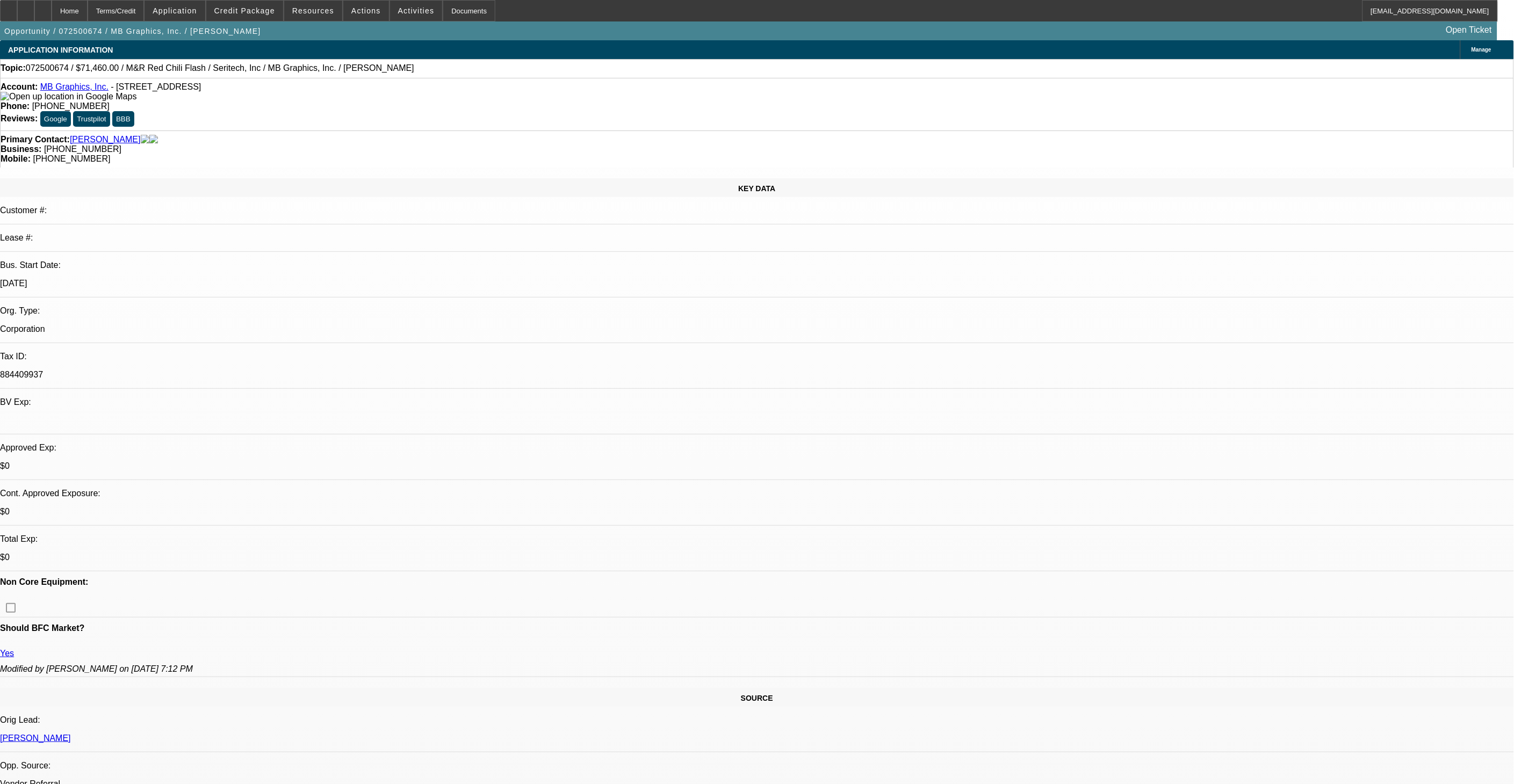
select select "1"
select select "5"
select select "1"
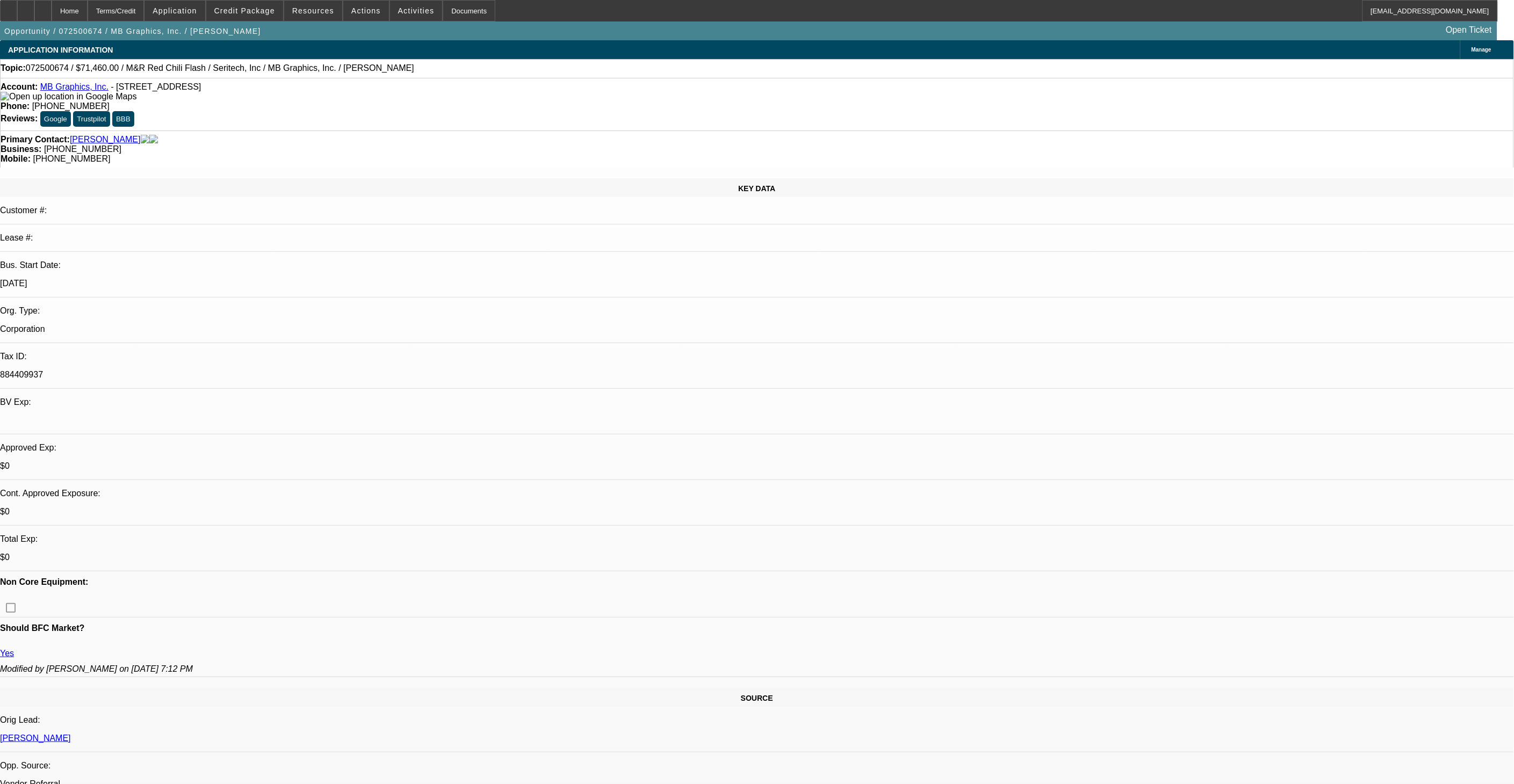
select select "5"
select select "1"
select select "5"
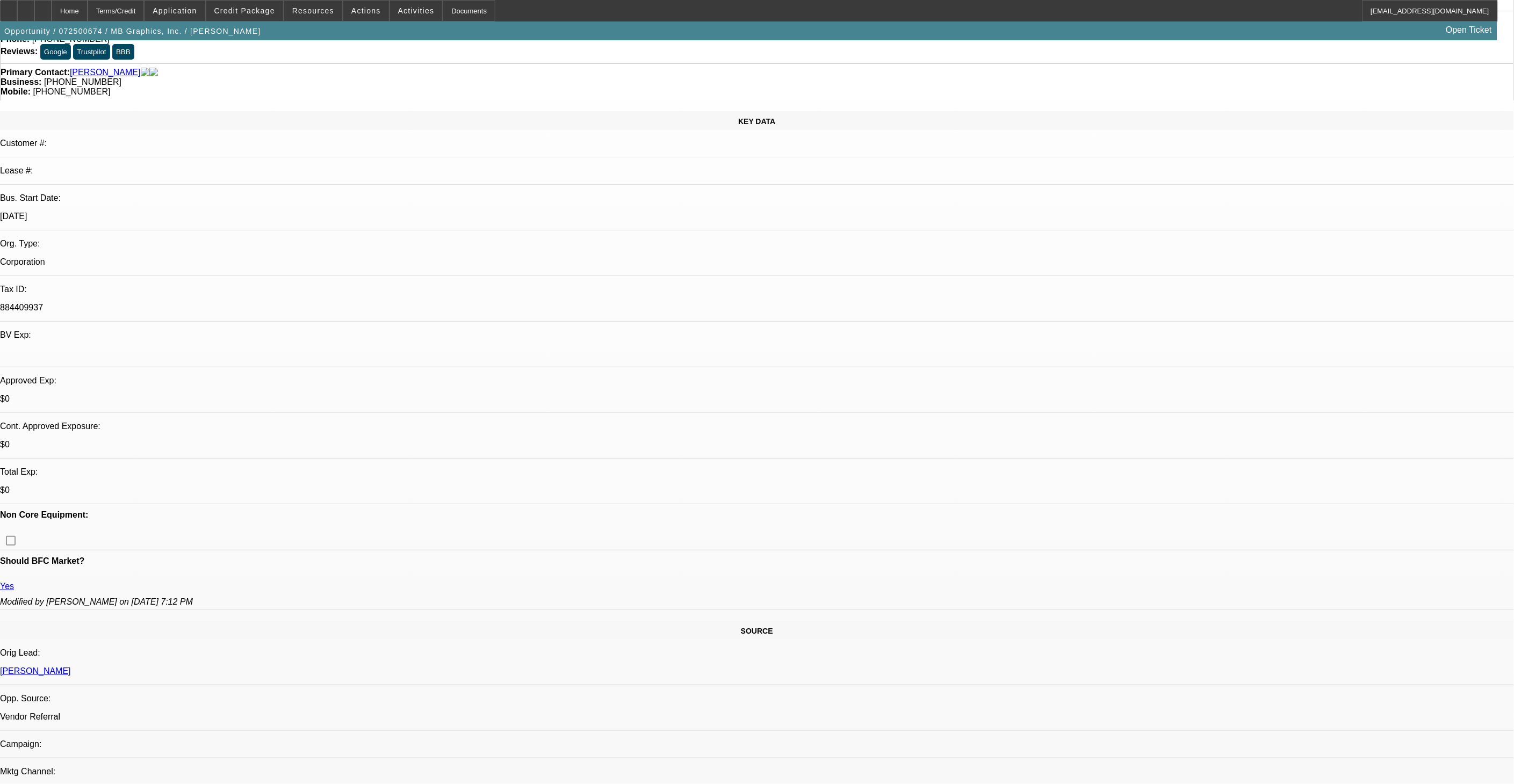
scroll to position [179, 0]
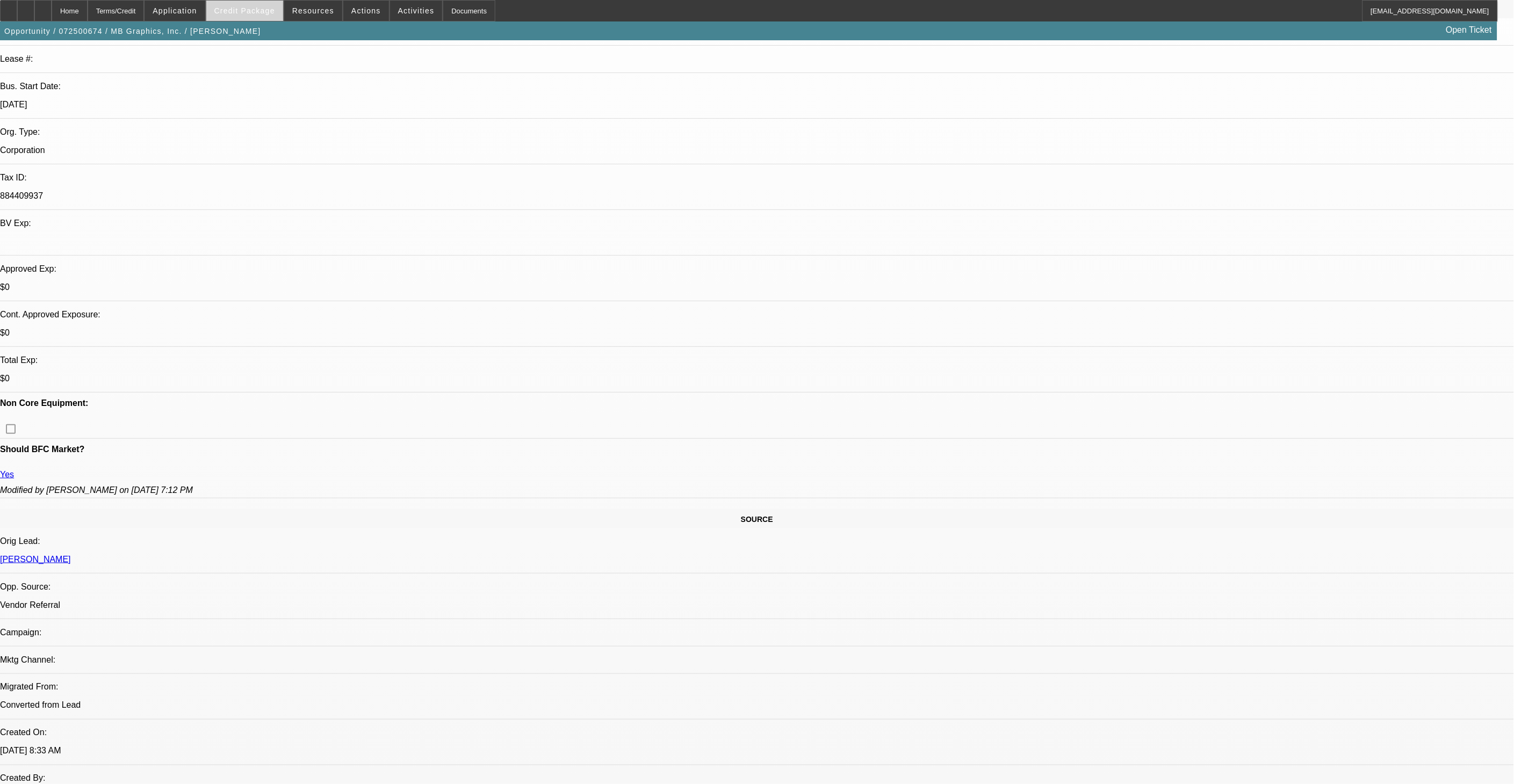
click at [268, 12] on span "Credit Package" at bounding box center [245, 11] width 61 height 9
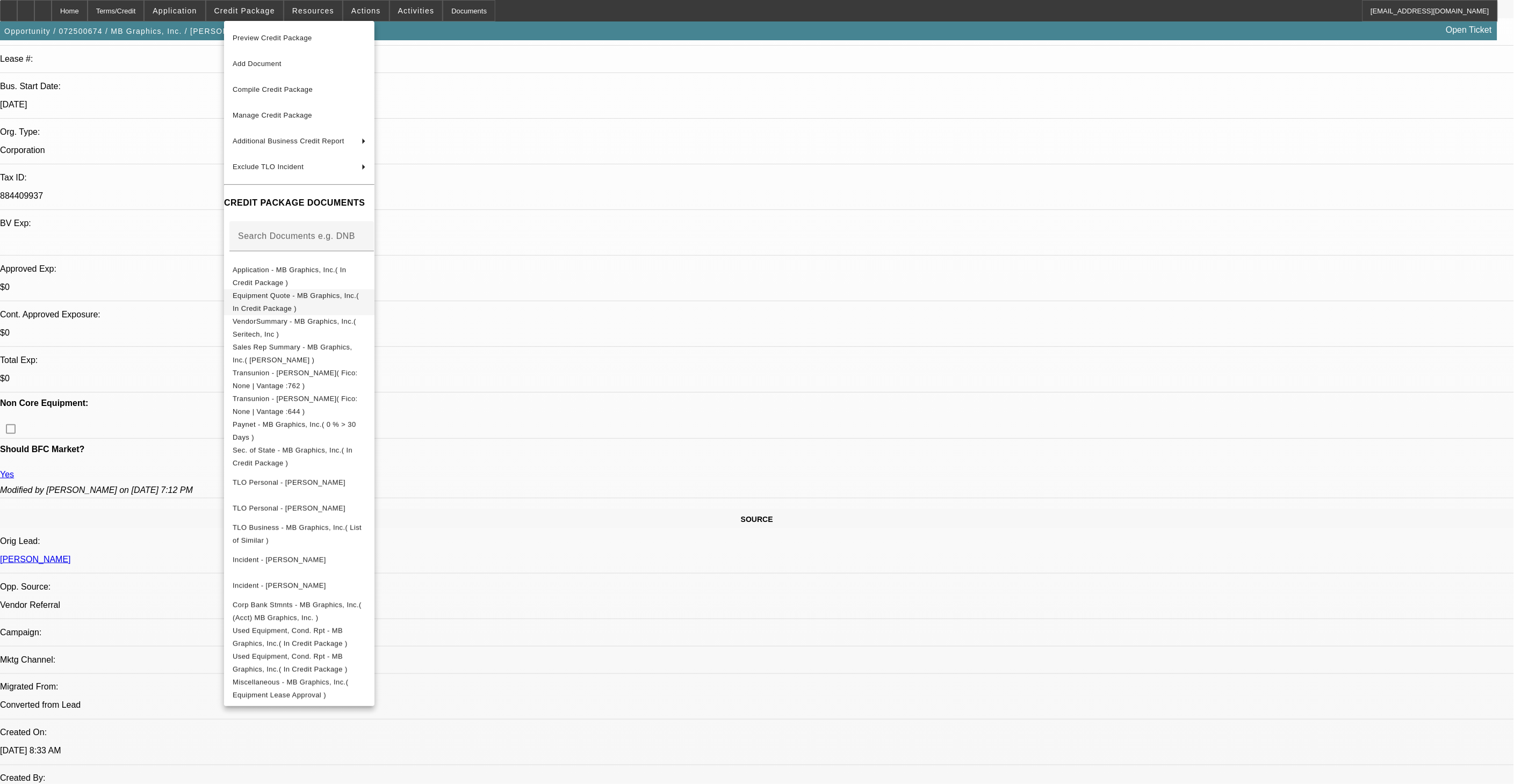
click at [297, 301] on span "Equipment Quote - MB Graphics, Inc.( In Credit Package )" at bounding box center [299, 302] width 133 height 26
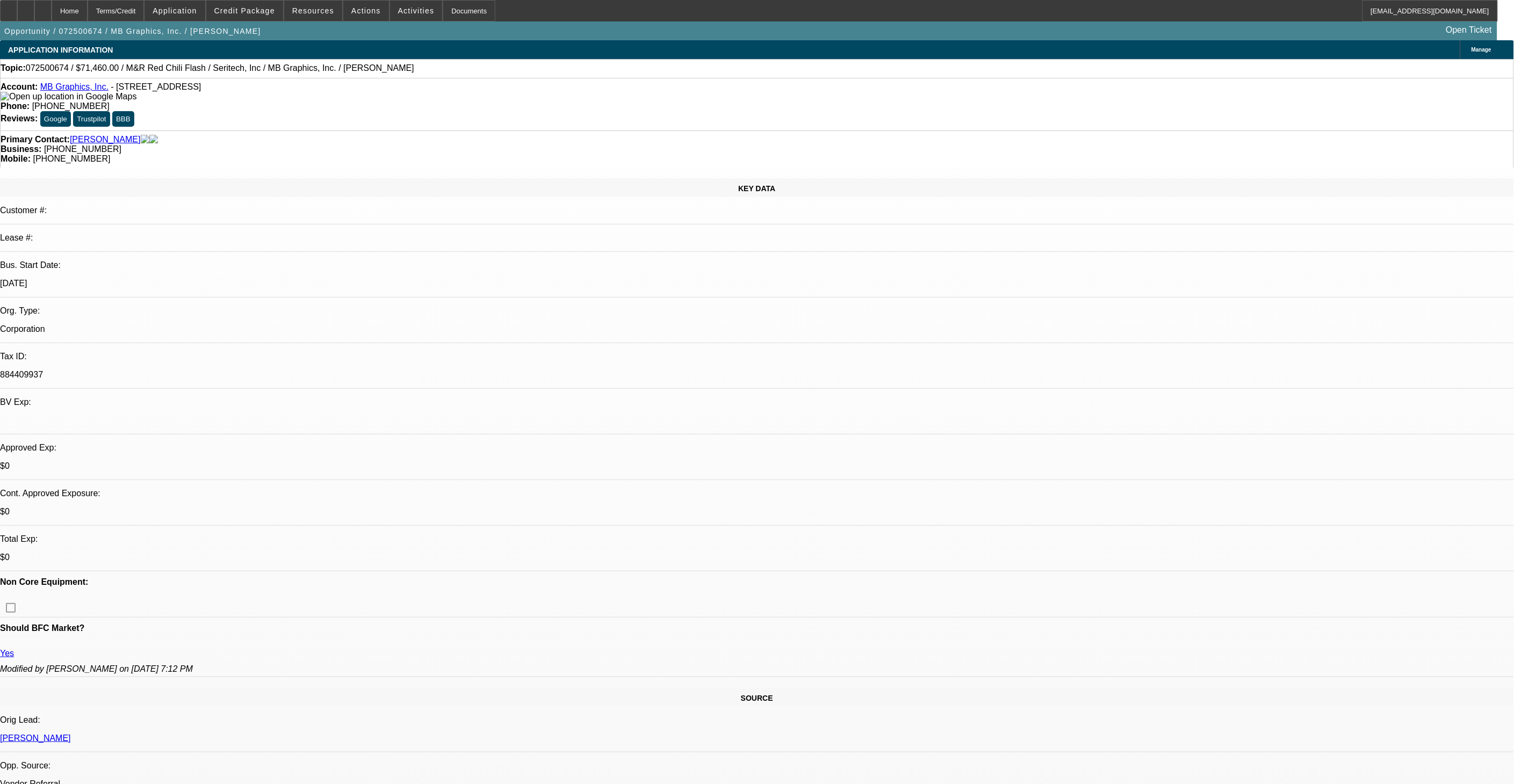
select select "0.1"
select select "0"
select select "0.1"
select select "0"
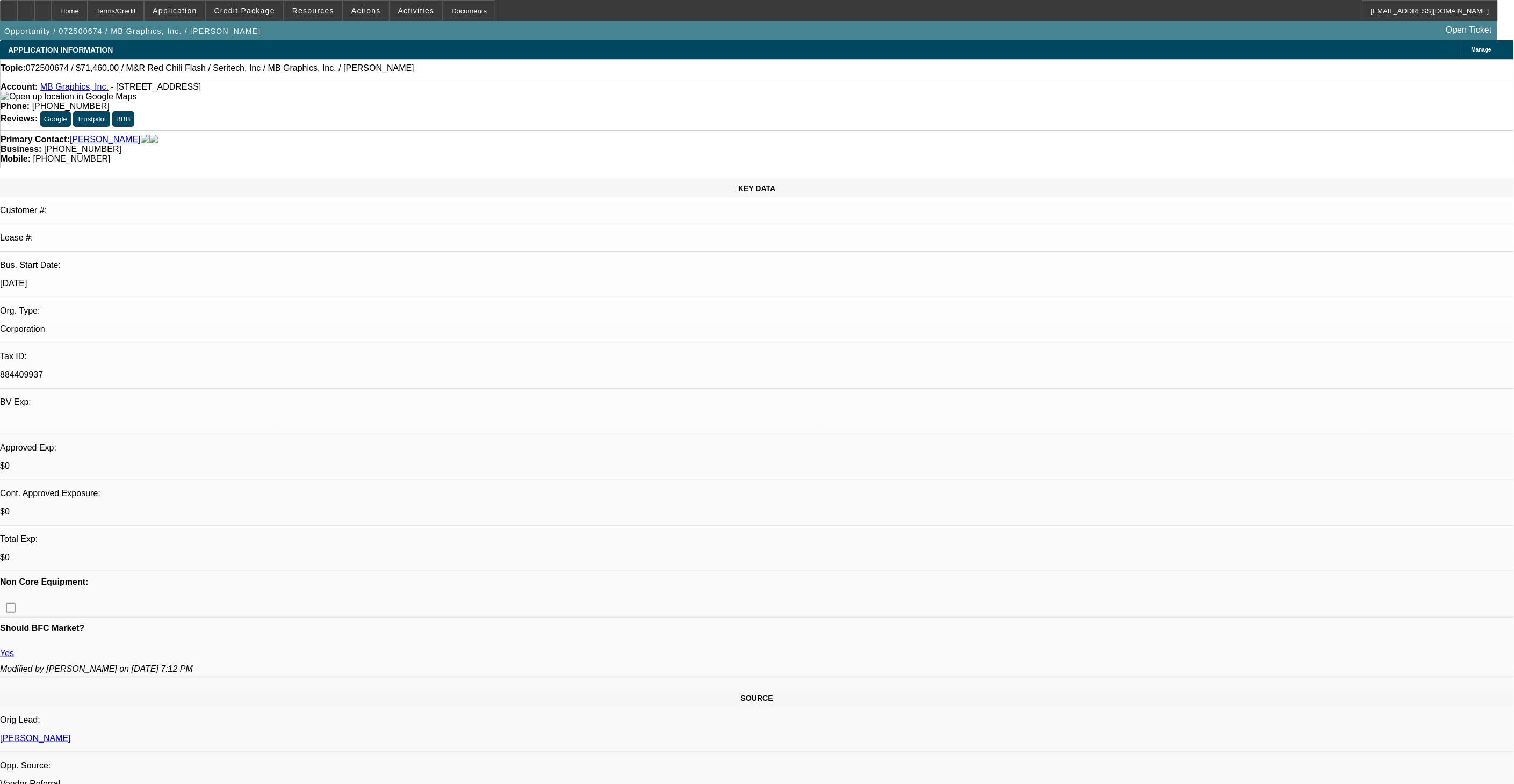
select select "0.1"
select select "0"
select select "0.1"
select select "0"
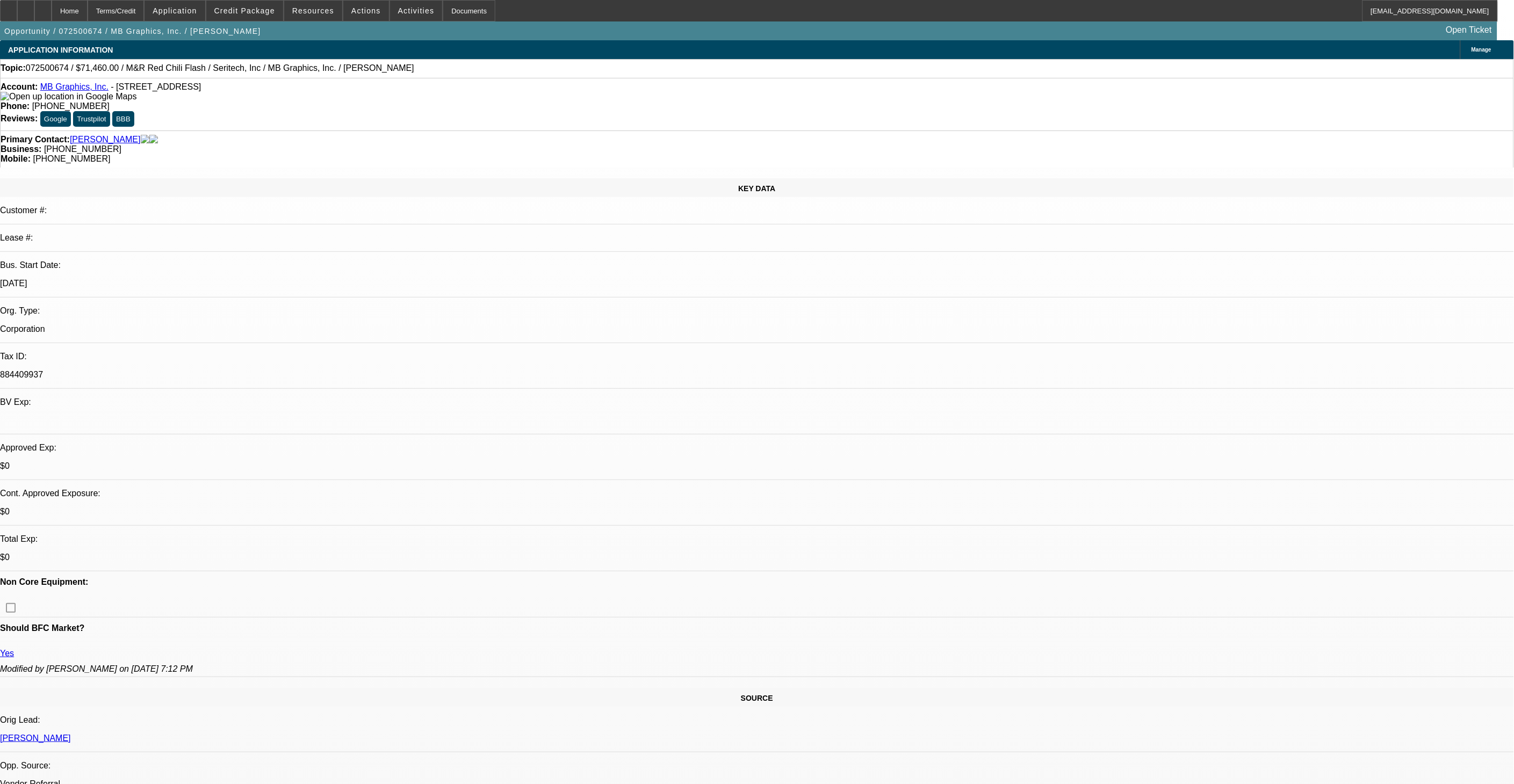
select select "0"
select select "0.1"
select select "1"
select select "5"
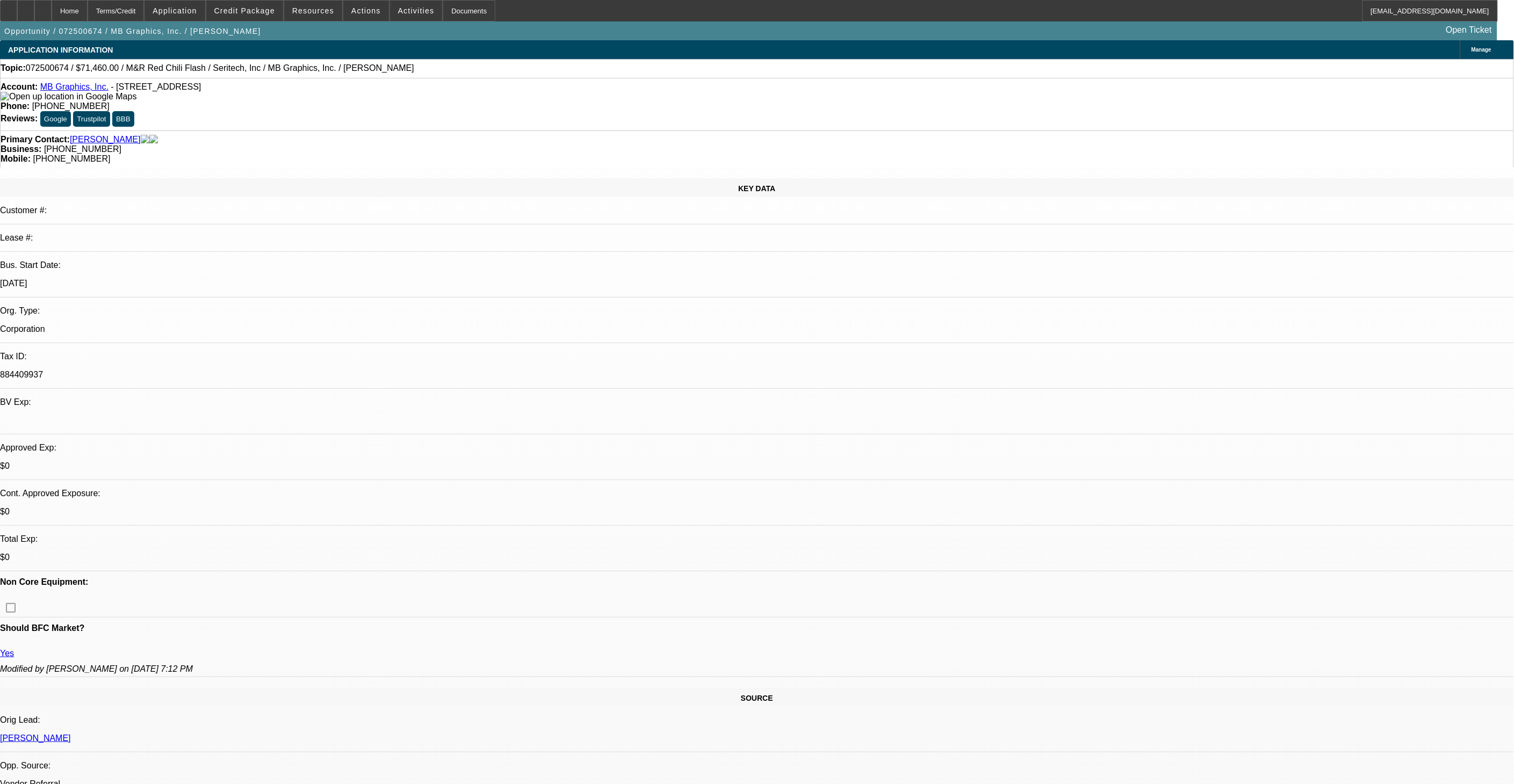
select select "1"
select select "5"
select select "1"
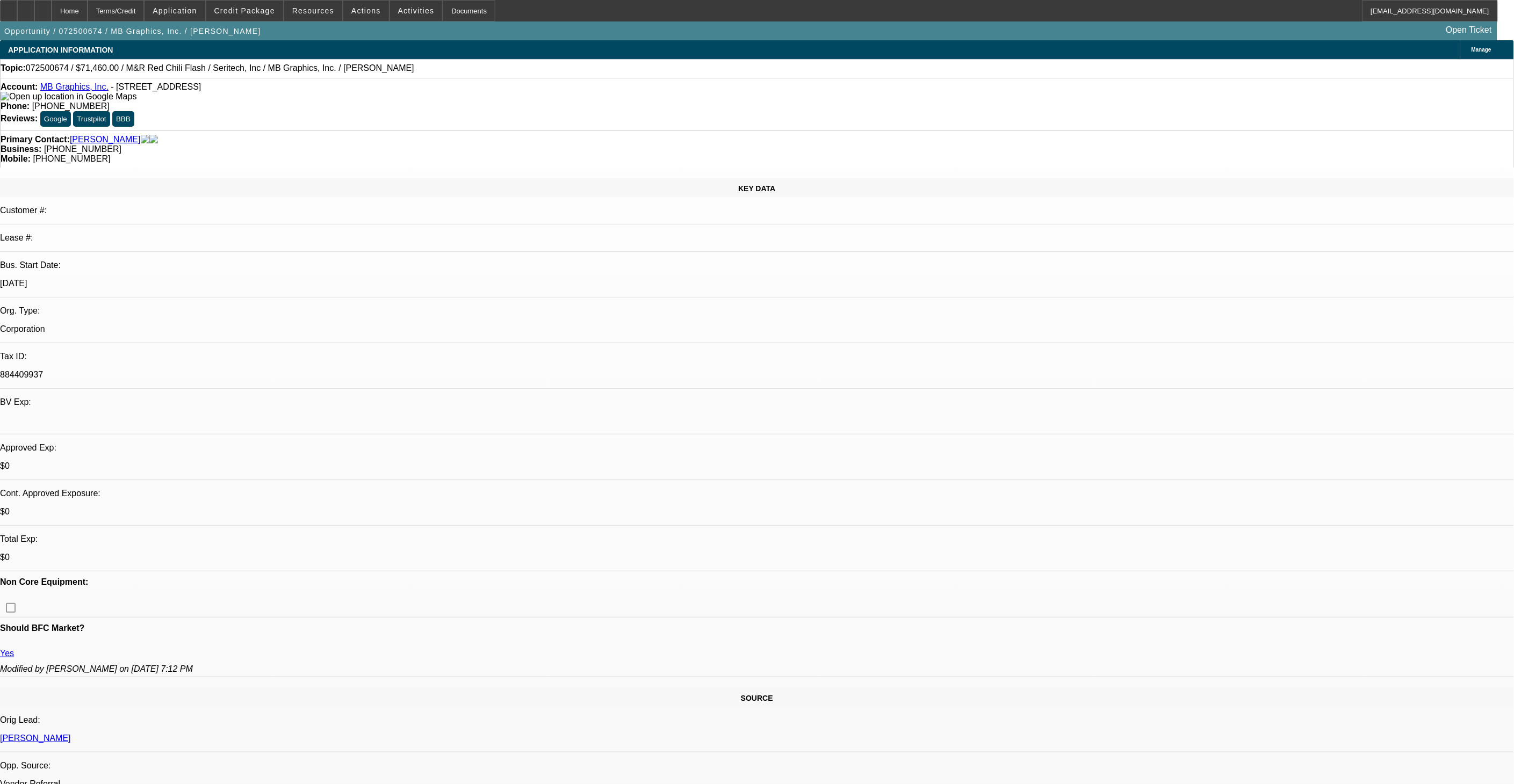
select select "5"
select select "1"
select select "5"
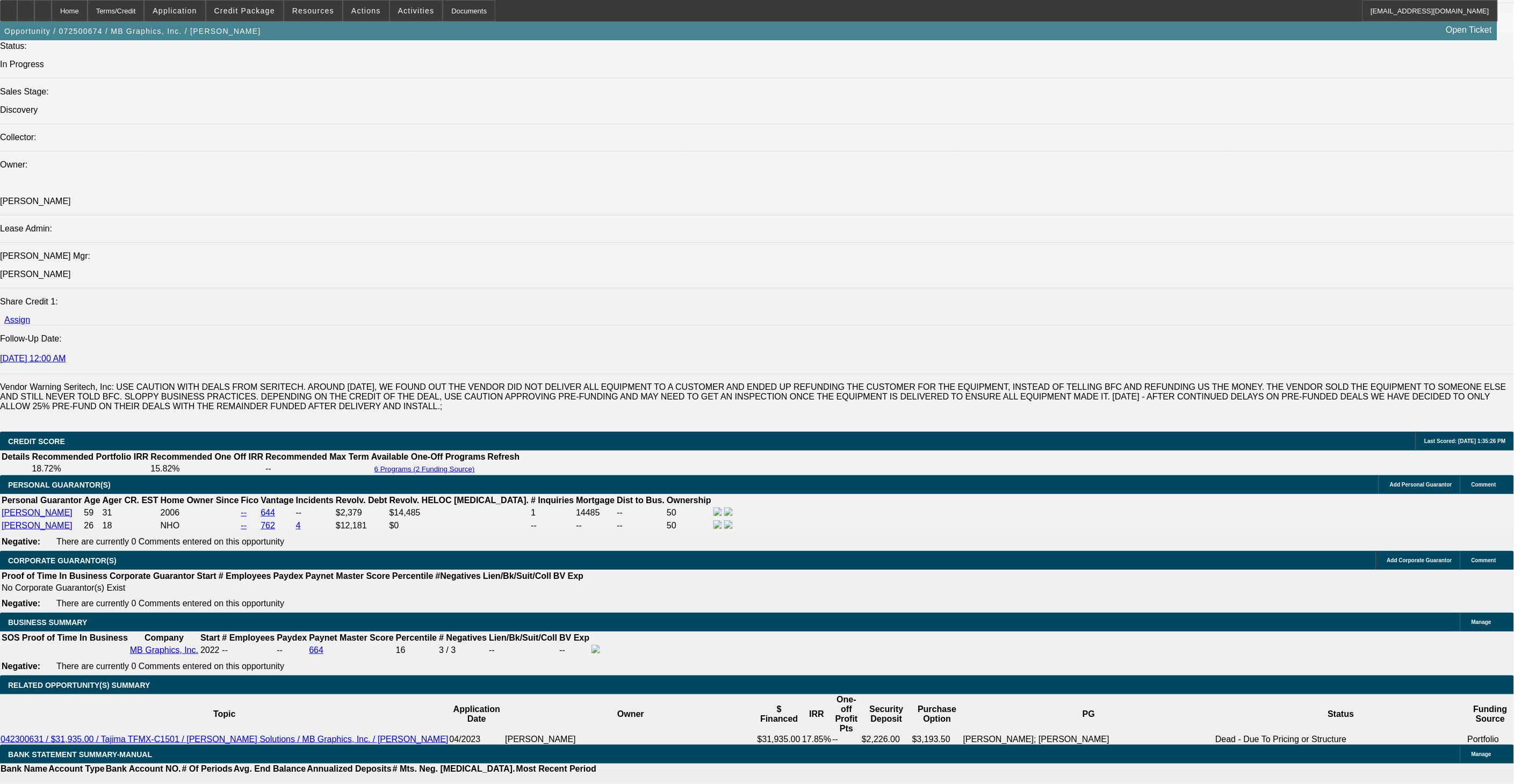
scroll to position [1372, 0]
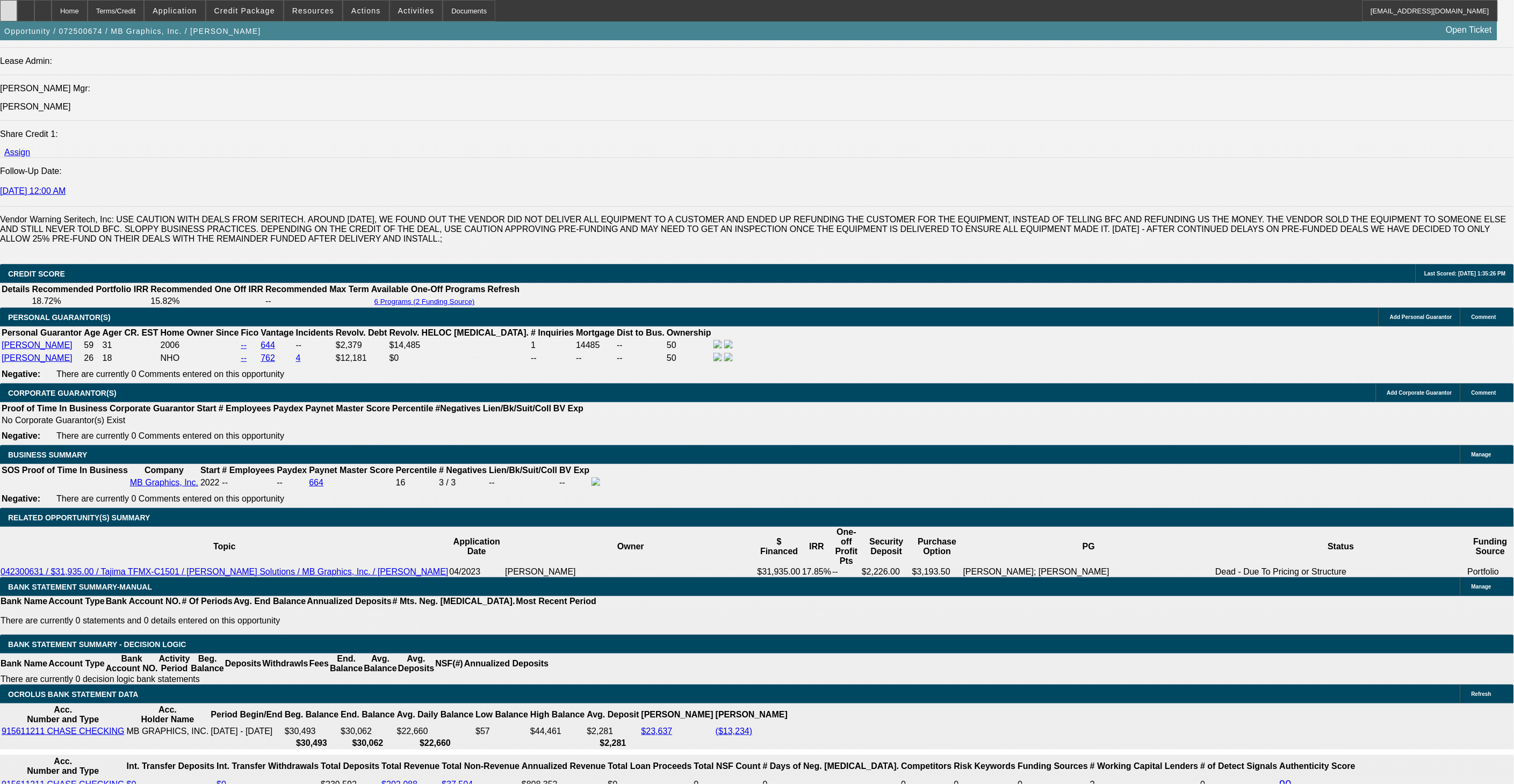
click at [17, 19] on div at bounding box center [8, 11] width 17 height 21
